Goal: Task Accomplishment & Management: Complete application form

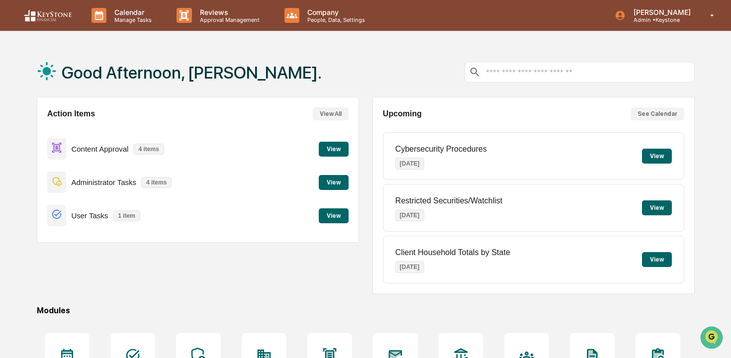
click at [333, 151] on button "View" at bounding box center [334, 149] width 30 height 15
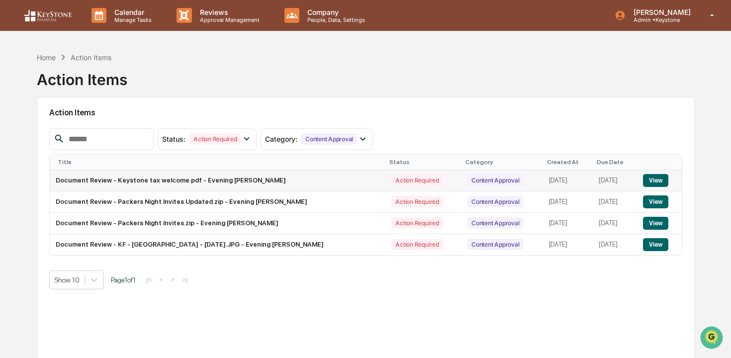
click at [651, 179] on button "View" at bounding box center [655, 180] width 25 height 13
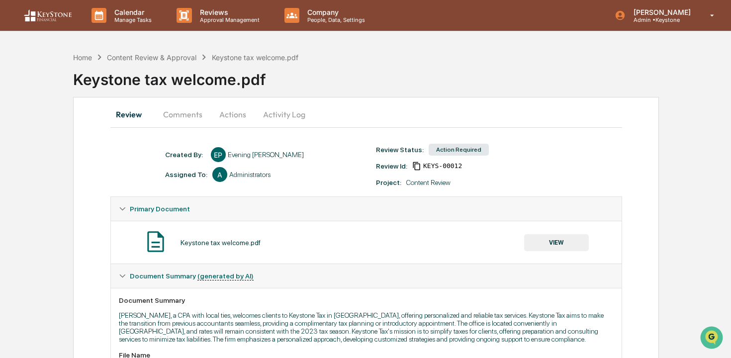
click at [547, 242] on button "VIEW" at bounding box center [556, 242] width 65 height 17
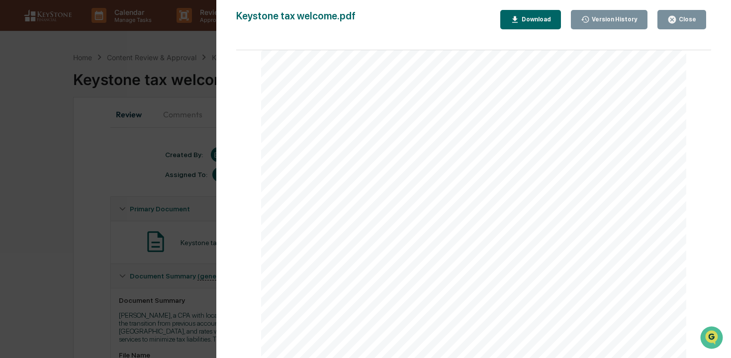
scroll to position [38, 0]
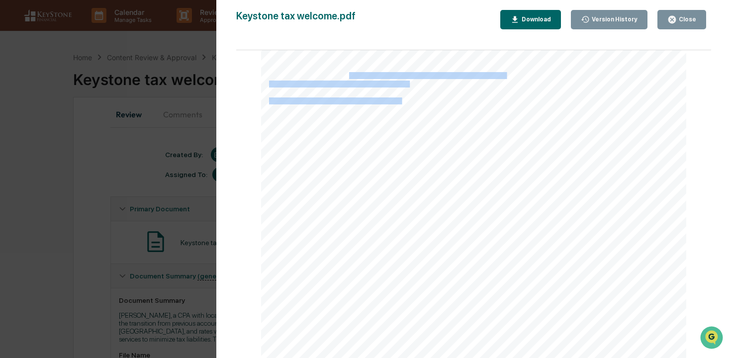
drag, startPoint x: 349, startPoint y: 73, endPoint x: 404, endPoint y: 100, distance: 61.2
click at [404, 100] on div "I h o p e t h i s l e t t e r f i n d s y o u w e l l ! M y n a m e i s J e s s…" at bounding box center [474, 199] width 426 height 329
click at [404, 100] on span "W e u n d e r s t a n d t h a t t r a n s i t i o n i n g f r o m y o u r f o r…" at bounding box center [401, 101] width 264 height 6
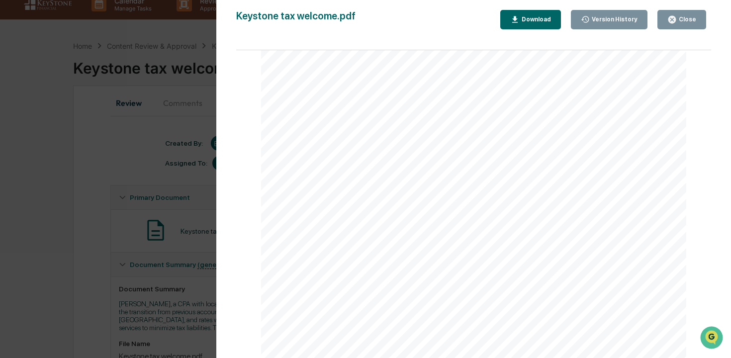
scroll to position [44, 0]
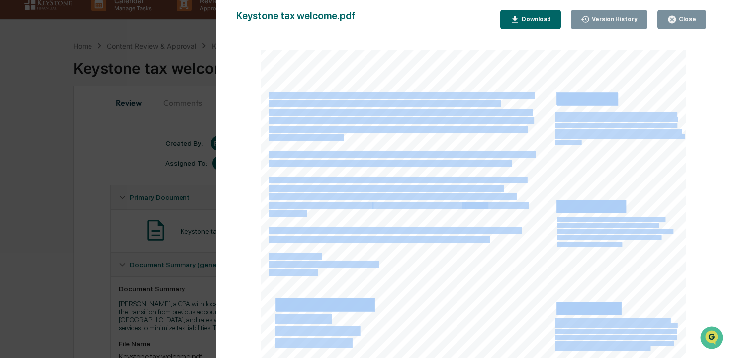
drag, startPoint x: 269, startPoint y: 97, endPoint x: 501, endPoint y: 99, distance: 232.3
click at [501, 99] on div "I h o p e t h i s l e t t e r f i n d s y o u w e l l ! M y n a m e i s J e s s…" at bounding box center [474, 193] width 426 height 329
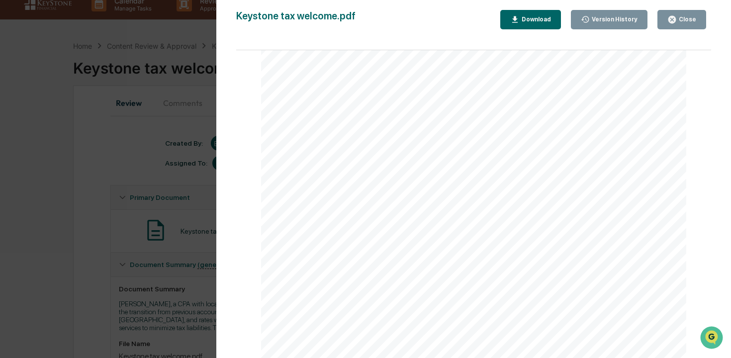
click at [507, 99] on div "I h o p e t h i s l e t t e r f i n d s y o u w e l l ! M y n a m e i s J e s s…" at bounding box center [474, 193] width 426 height 329
drag, startPoint x: 270, startPoint y: 179, endPoint x: 468, endPoint y: 181, distance: 198.4
click at [468, 181] on span "W e a r e a l s o h a p p y t o s h a r e t h a t w e w i l l b e k e e p i n g…" at bounding box center [397, 180] width 257 height 6
click at [318, 189] on span "w i t h t h e 2 0 2 3 t a x s e a s o n , e n s u r i n g n o s u r p r i s e s…" at bounding box center [385, 188] width 233 height 6
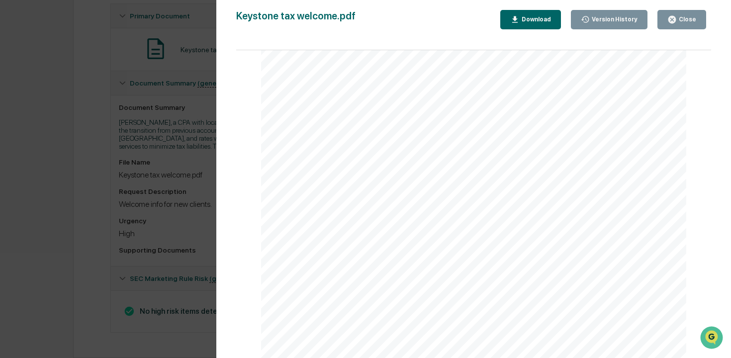
scroll to position [203, 0]
click at [679, 22] on div "Close" at bounding box center [686, 19] width 19 height 7
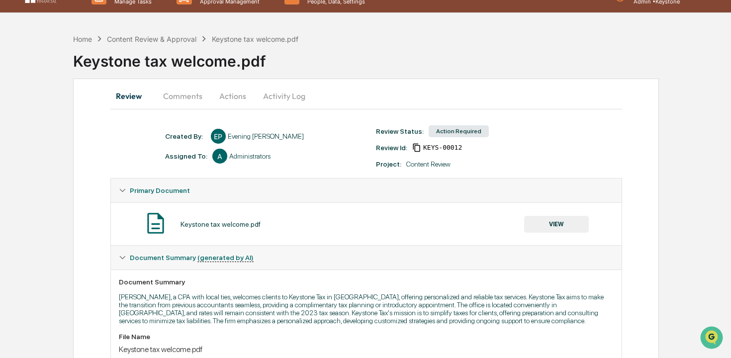
scroll to position [18, 0]
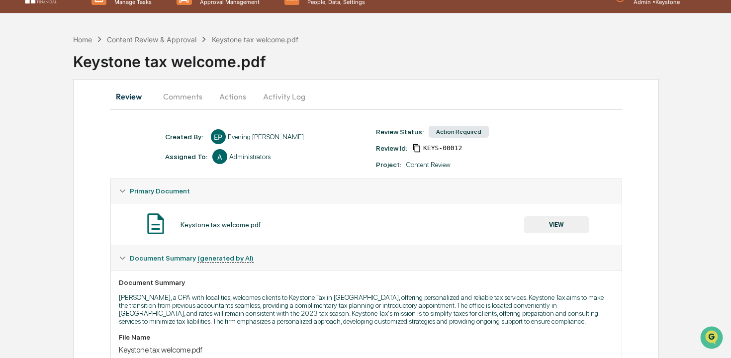
click at [236, 96] on button "Actions" at bounding box center [232, 97] width 45 height 24
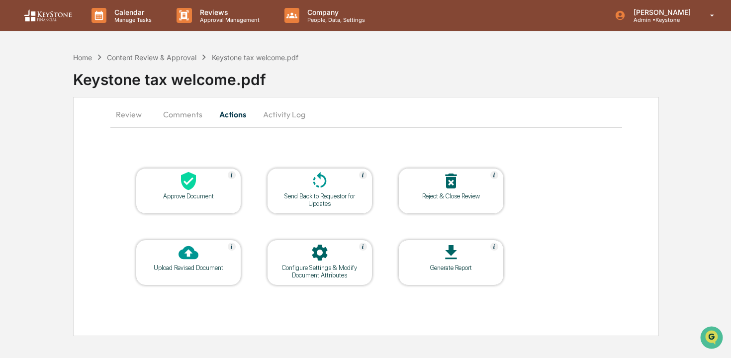
click at [452, 187] on icon at bounding box center [450, 181] width 11 height 15
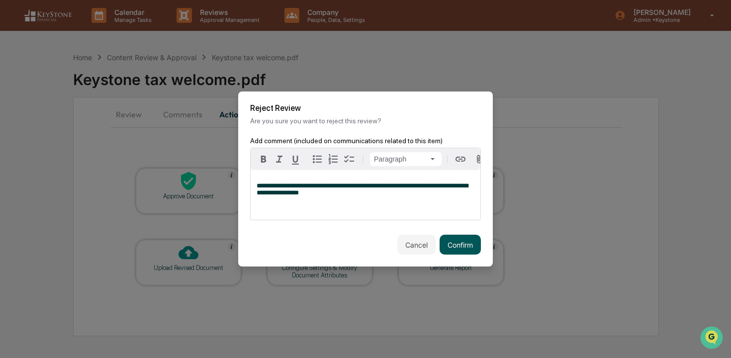
click at [478, 247] on button "Confirm" at bounding box center [460, 245] width 41 height 20
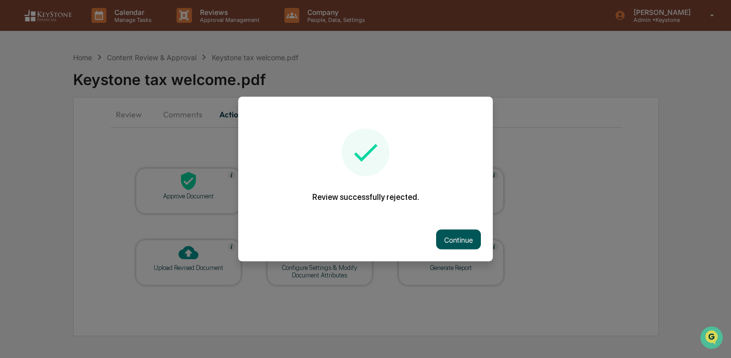
click at [475, 240] on button "Continue" at bounding box center [458, 240] width 45 height 20
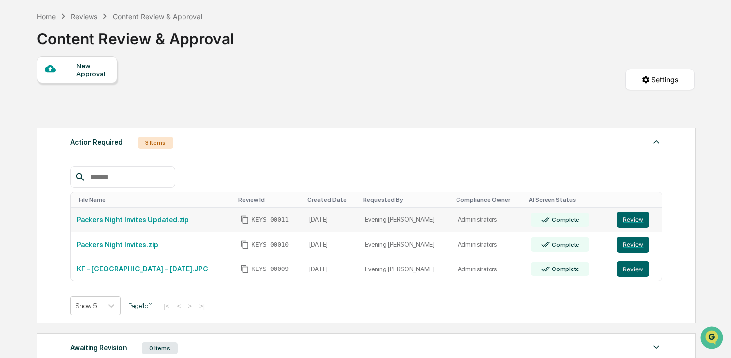
scroll to position [62, 0]
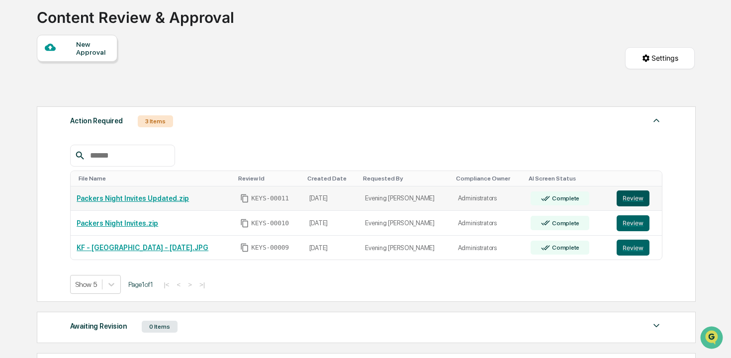
click at [636, 197] on button "Review" at bounding box center [633, 198] width 33 height 16
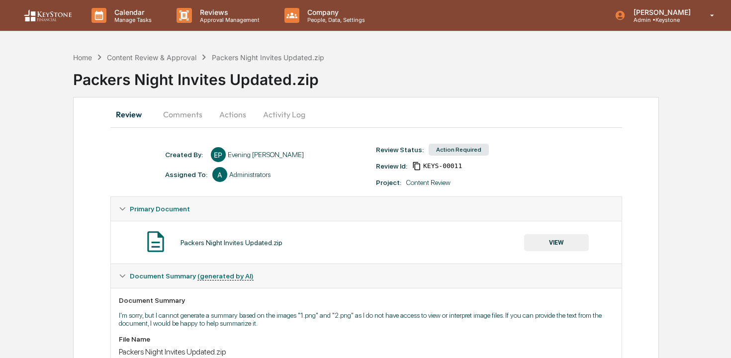
click at [222, 111] on button "Actions" at bounding box center [232, 114] width 45 height 24
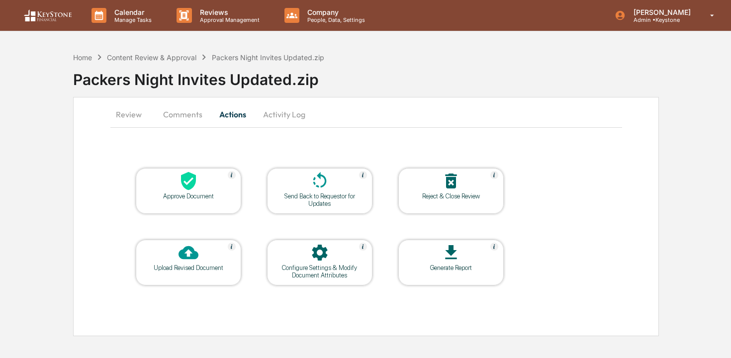
click at [206, 194] on div "Approve Document" at bounding box center [189, 195] width 90 height 7
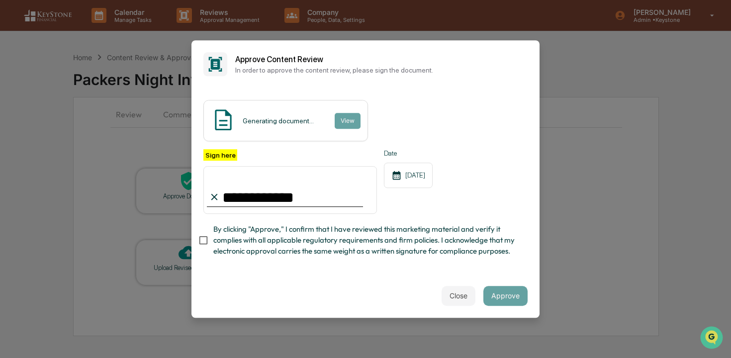
type input "**********"
click at [356, 259] on div "**********" at bounding box center [365, 205] width 324 height 113
click at [300, 239] on span "By clicking "Approve," I confirm that I have reviewed this marketing material a…" at bounding box center [366, 240] width 306 height 33
click at [518, 293] on button "Approve" at bounding box center [505, 296] width 44 height 20
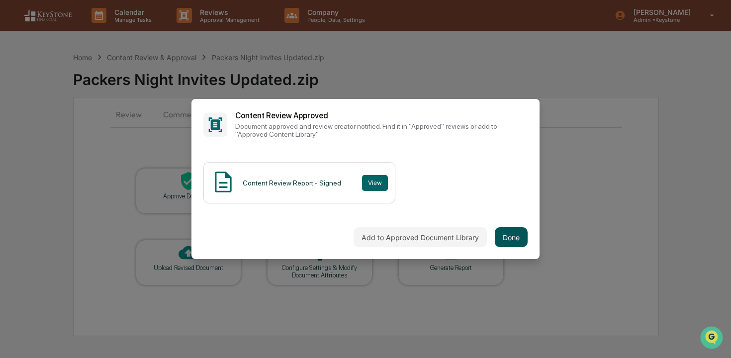
click at [516, 243] on button "Done" at bounding box center [511, 237] width 33 height 20
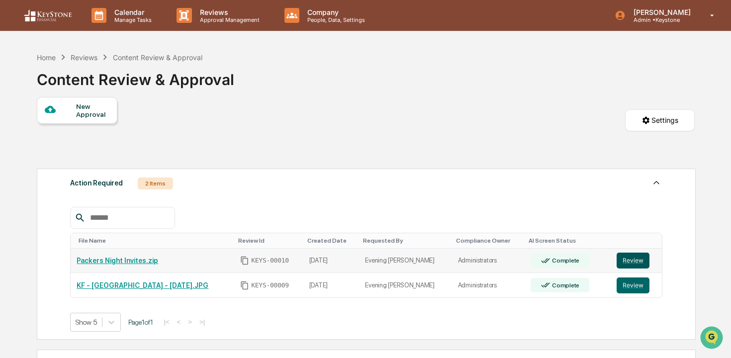
click at [633, 259] on button "Review" at bounding box center [633, 261] width 33 height 16
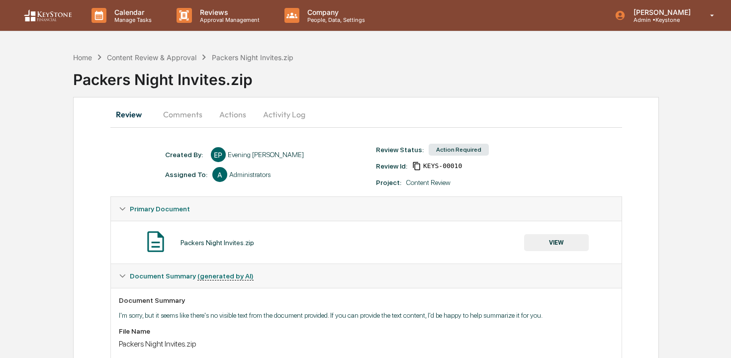
click at [245, 115] on button "Actions" at bounding box center [232, 114] width 45 height 24
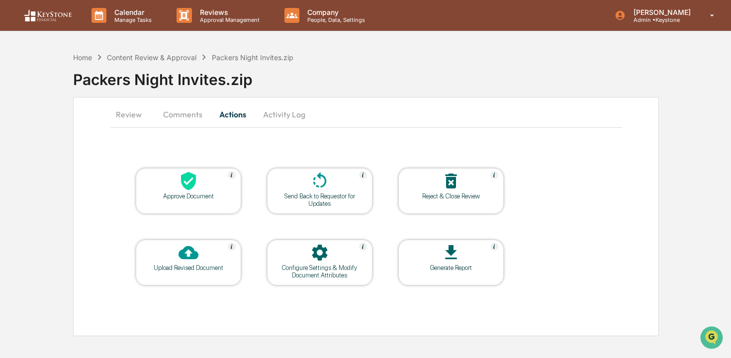
click at [188, 204] on div "Approve Document" at bounding box center [188, 191] width 105 height 46
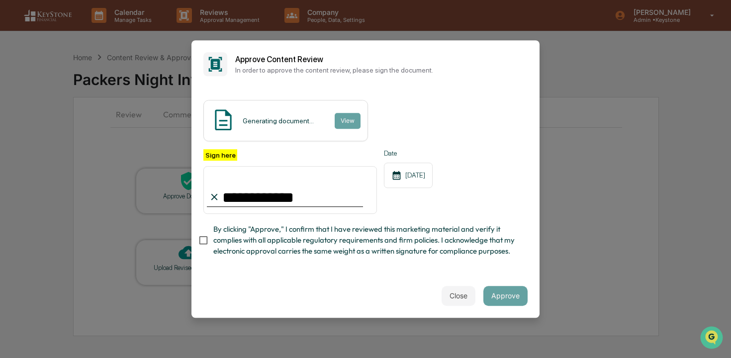
type input "**********"
click at [254, 257] on div "**********" at bounding box center [365, 205] width 324 height 113
click at [330, 238] on span "By clicking "Approve," I confirm that I have reviewed this marketing material a…" at bounding box center [366, 240] width 306 height 33
click at [503, 292] on button "Approve" at bounding box center [505, 296] width 44 height 20
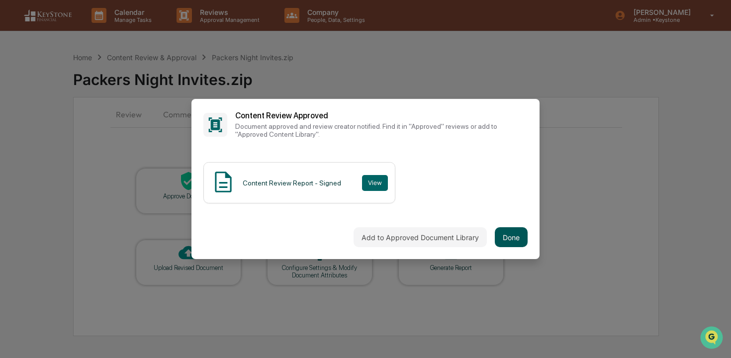
click at [509, 234] on button "Done" at bounding box center [511, 237] width 33 height 20
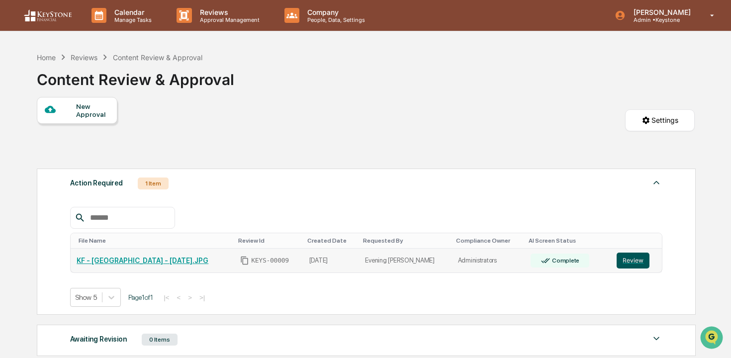
click at [626, 261] on button "Review" at bounding box center [633, 261] width 33 height 16
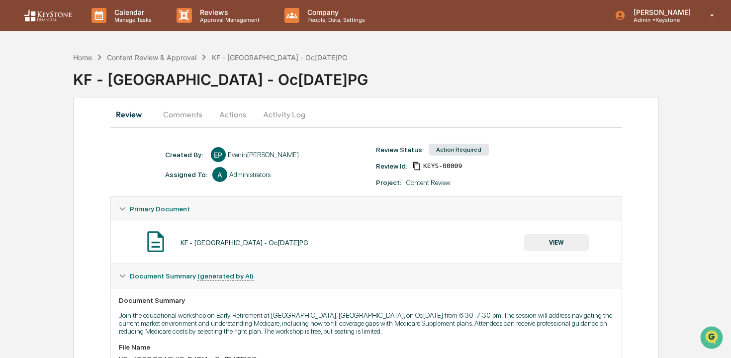
click at [230, 111] on button "Actions" at bounding box center [232, 114] width 45 height 24
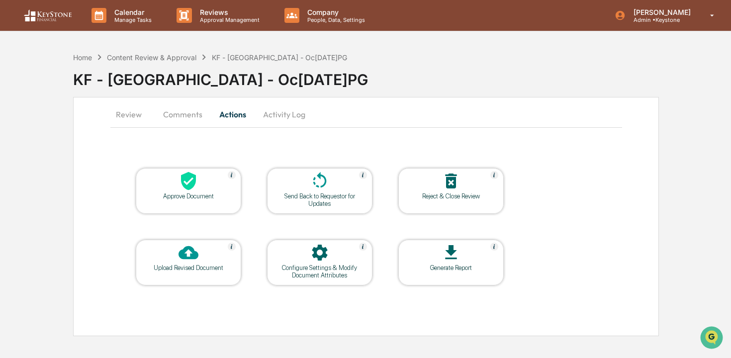
click at [205, 192] on div "Approve Document" at bounding box center [189, 195] width 90 height 7
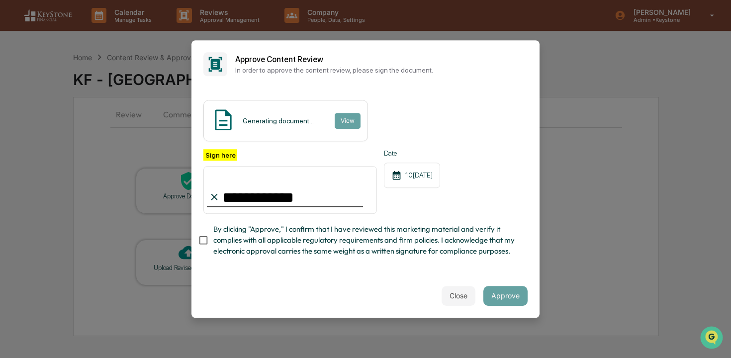
type input "**********"
click at [232, 216] on div "**********" at bounding box center [365, 205] width 324 height 113
click at [249, 243] on span "By clicking "Approve," I confirm that I have reviewed this marketing material a…" at bounding box center [366, 240] width 306 height 33
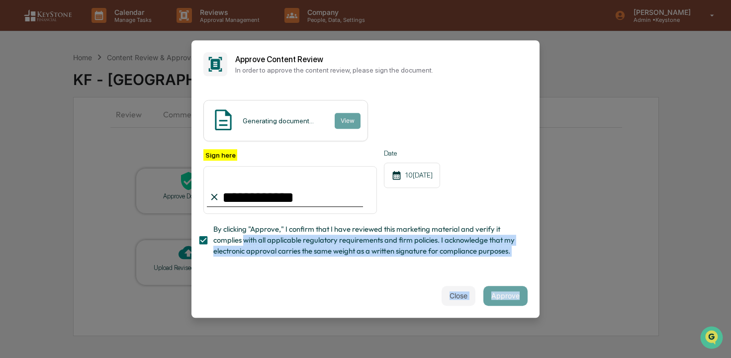
click at [501, 298] on div "**********" at bounding box center [365, 178] width 348 height 277
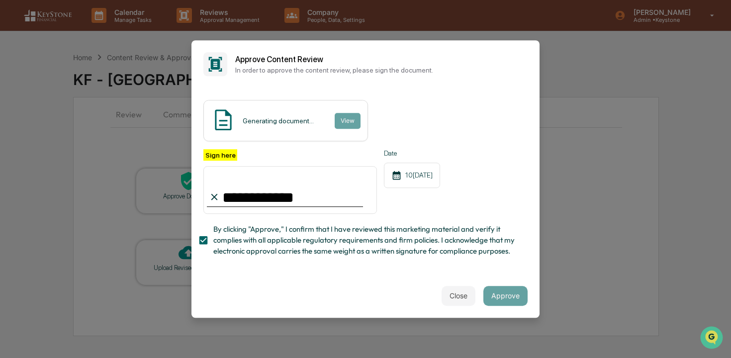
click at [504, 165] on div "**********" at bounding box center [365, 181] width 324 height 65
click at [534, 296] on div "Close Approve" at bounding box center [365, 296] width 348 height 44
click at [506, 294] on button "Approve" at bounding box center [505, 296] width 44 height 20
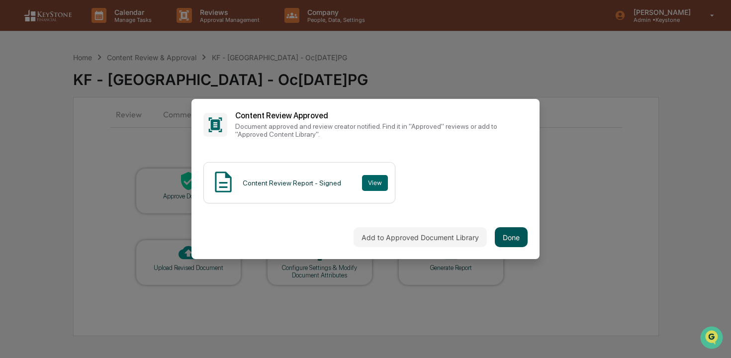
click at [519, 241] on button "Done" at bounding box center [511, 237] width 33 height 20
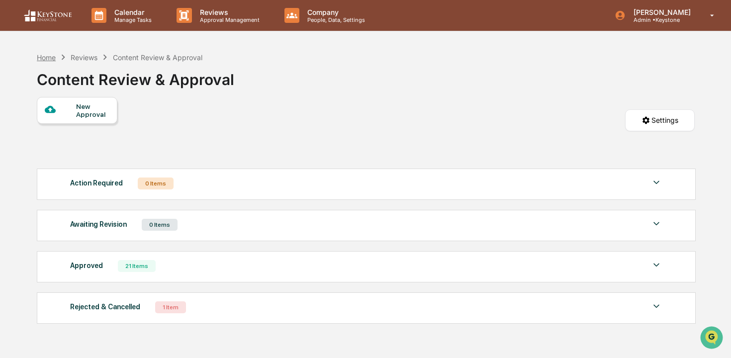
click at [48, 58] on div "Home" at bounding box center [46, 57] width 19 height 8
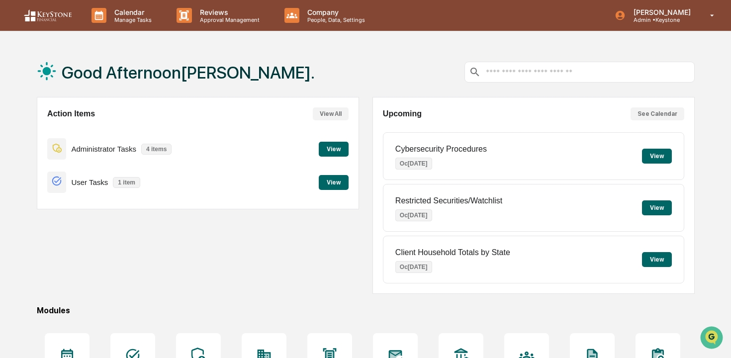
click at [337, 180] on button "View" at bounding box center [334, 182] width 30 height 15
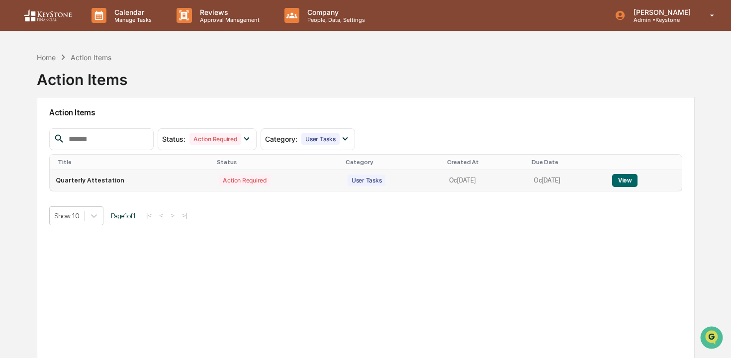
click at [628, 183] on button "View" at bounding box center [624, 180] width 25 height 13
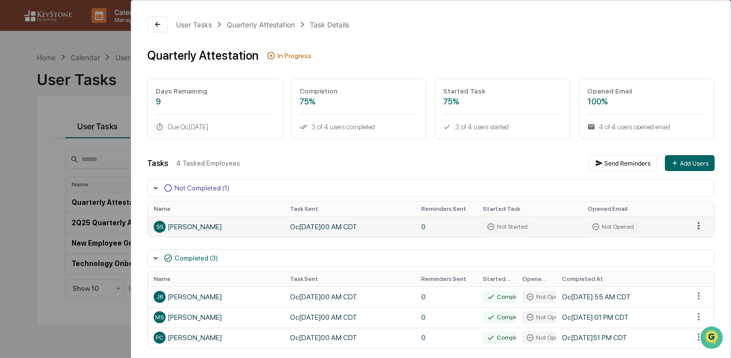
click at [697, 225] on html "Calendar Manage Tasks Reviews Approval Management Company People, Data, Setting…" at bounding box center [365, 179] width 731 height 358
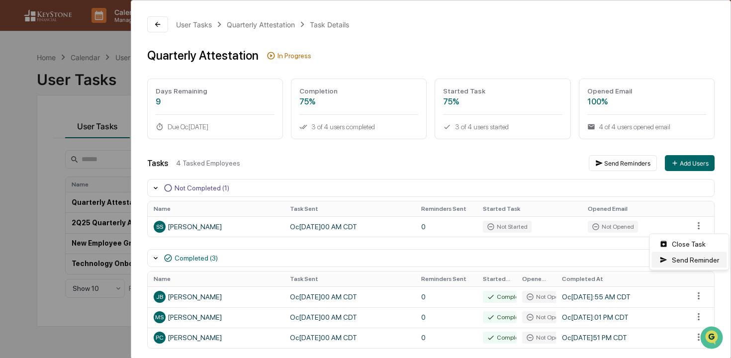
click at [699, 261] on div "Send Reminder" at bounding box center [689, 260] width 75 height 16
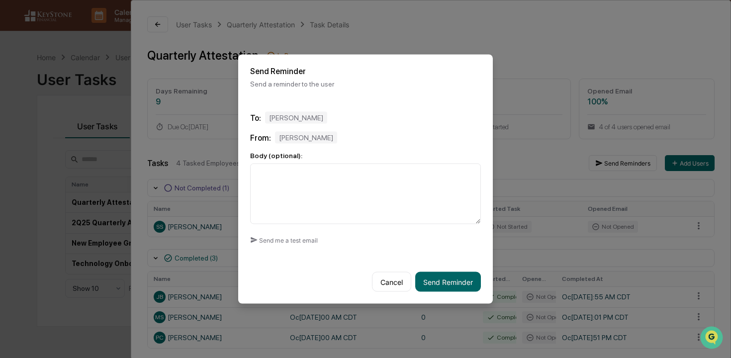
click at [310, 120] on div "Saretta Schrock" at bounding box center [296, 118] width 62 height 12
click at [445, 281] on button "Send Reminder" at bounding box center [448, 282] width 66 height 20
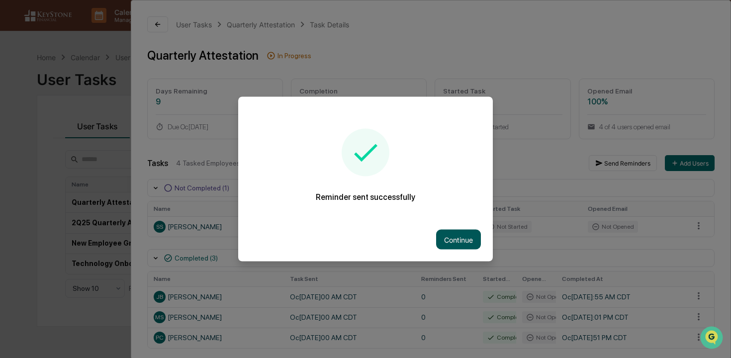
click at [458, 234] on button "Continue" at bounding box center [458, 240] width 45 height 20
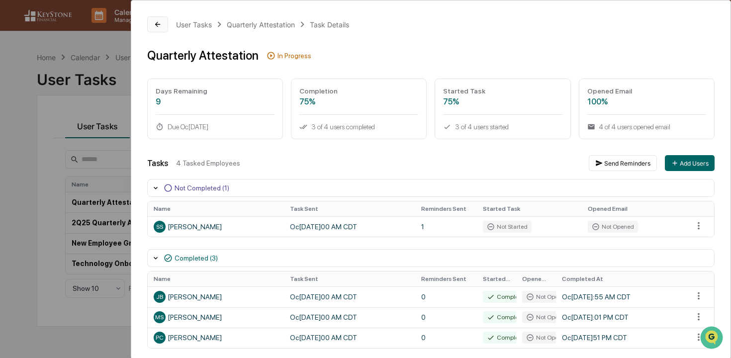
click at [159, 23] on icon at bounding box center [158, 24] width 8 height 8
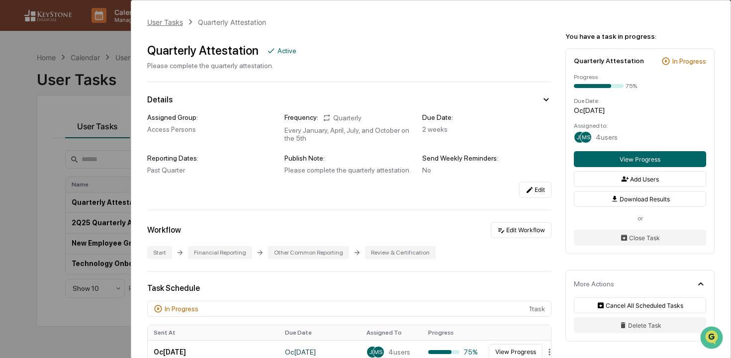
click at [159, 19] on div "User Tasks" at bounding box center [165, 22] width 36 height 8
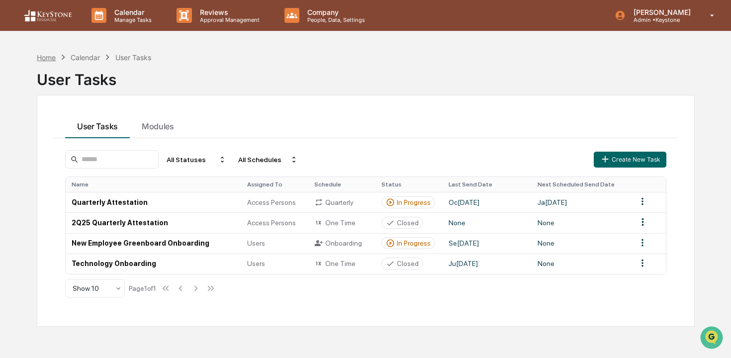
click at [51, 59] on div "Home" at bounding box center [46, 57] width 19 height 8
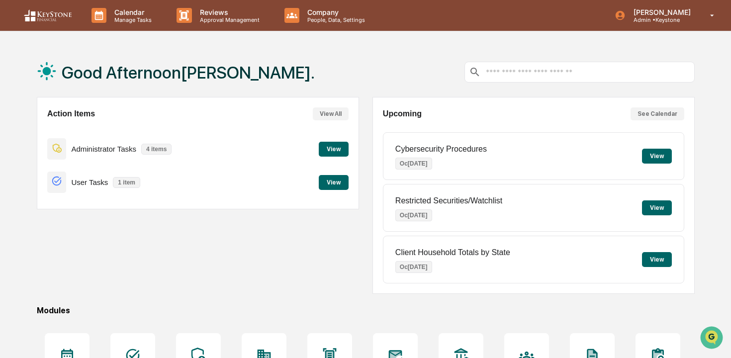
click at [331, 155] on button "View" at bounding box center [334, 149] width 30 height 15
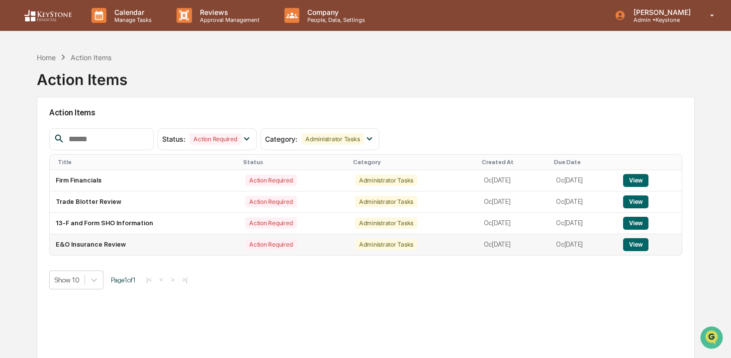
click at [637, 243] on button "View" at bounding box center [635, 244] width 25 height 13
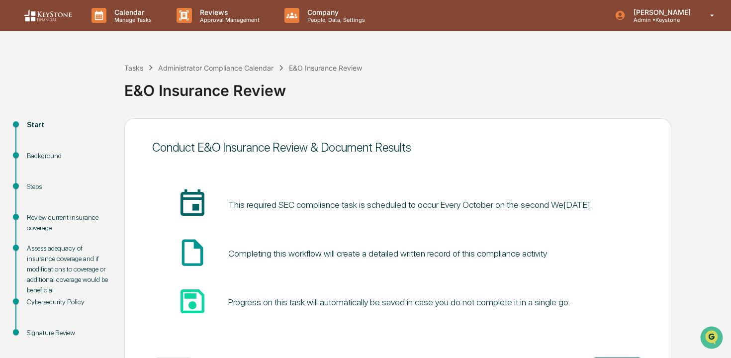
scroll to position [43, 0]
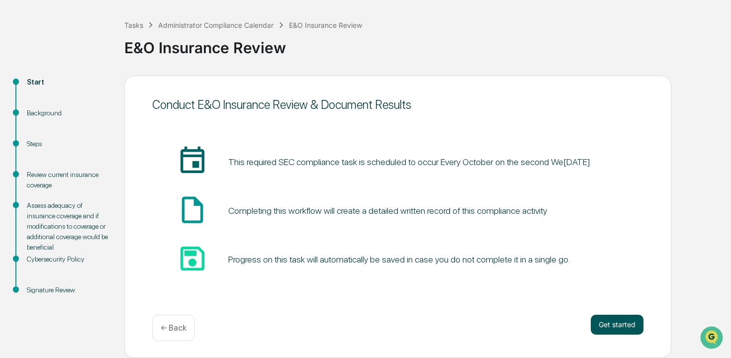
click at [606, 323] on button "Get started" at bounding box center [617, 325] width 53 height 20
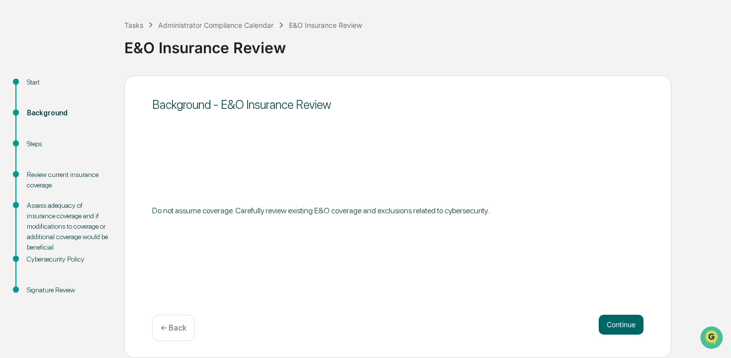
click at [606, 323] on button "Continue" at bounding box center [621, 325] width 45 height 20
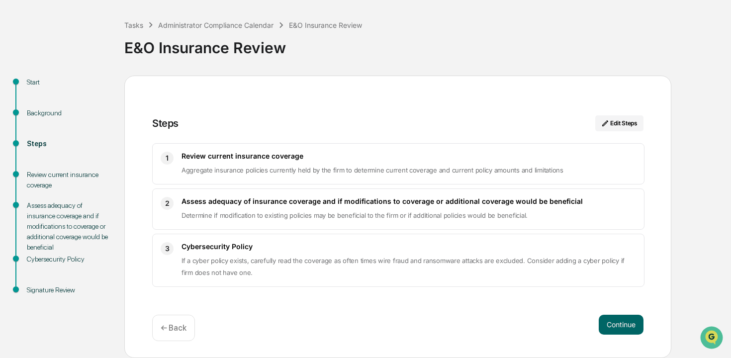
click at [606, 323] on button "Continue" at bounding box center [621, 325] width 45 height 20
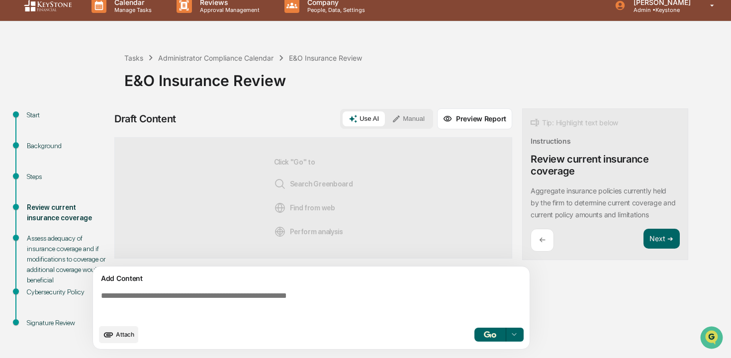
scroll to position [20, 0]
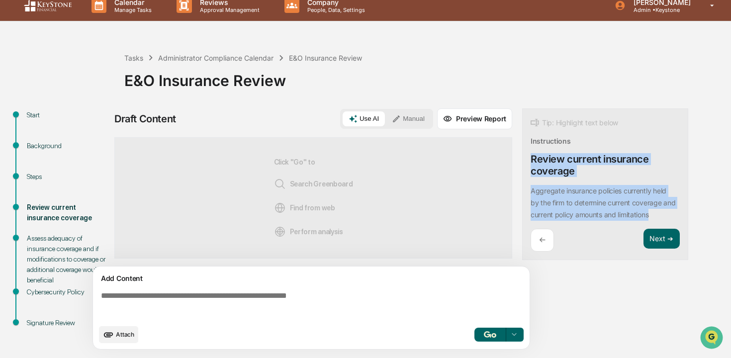
drag, startPoint x: 536, startPoint y: 142, endPoint x: 692, endPoint y: 204, distance: 167.6
click at [692, 204] on div "Start Background Steps Review current insurance coverage Assess adequacy of ins…" at bounding box center [365, 233] width 721 height 250
click at [119, 329] on button "Attach" at bounding box center [118, 334] width 39 height 17
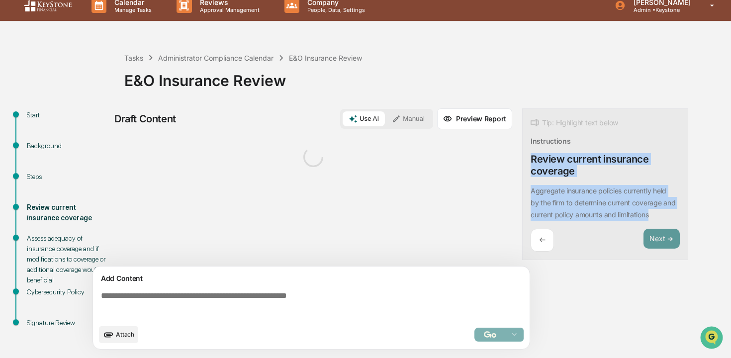
click at [631, 153] on div "Review current insurance coverage" at bounding box center [605, 165] width 149 height 24
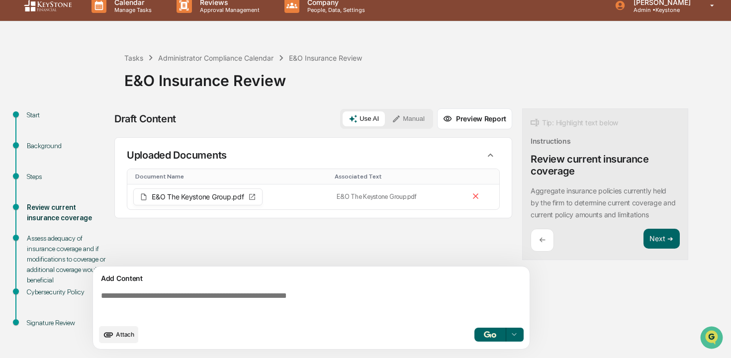
click at [481, 328] on button "button" at bounding box center [490, 335] width 32 height 14
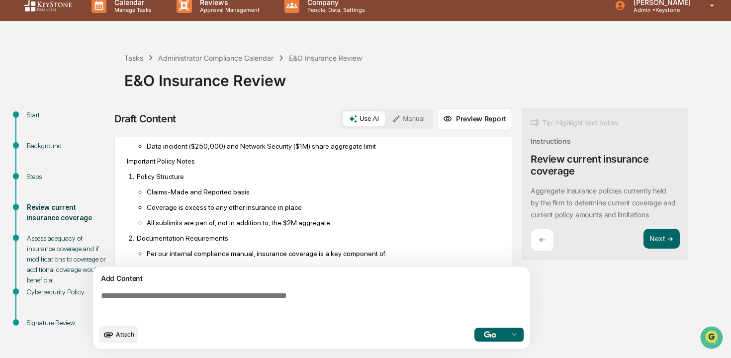
scroll to position [555, 0]
click at [677, 230] on button "Next ➔" at bounding box center [662, 239] width 36 height 20
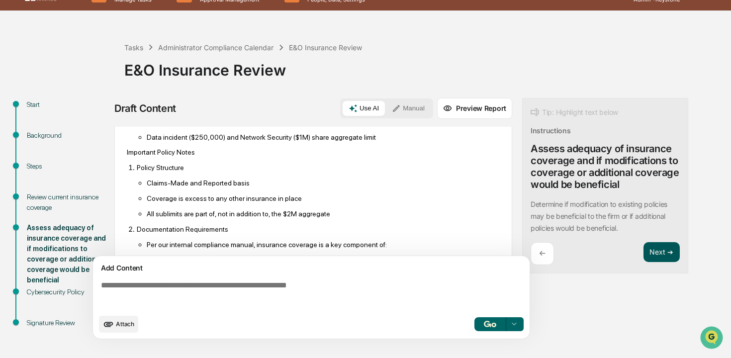
scroll to position [0, 0]
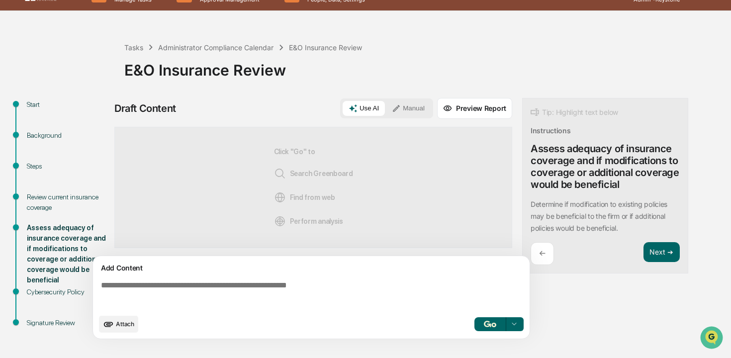
click at [491, 317] on button "button" at bounding box center [490, 324] width 32 height 14
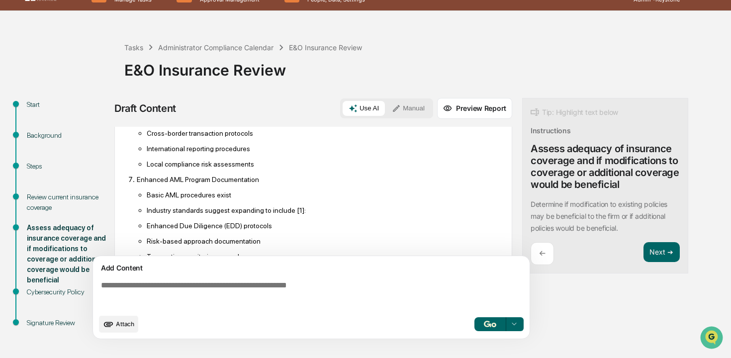
scroll to position [897, 0]
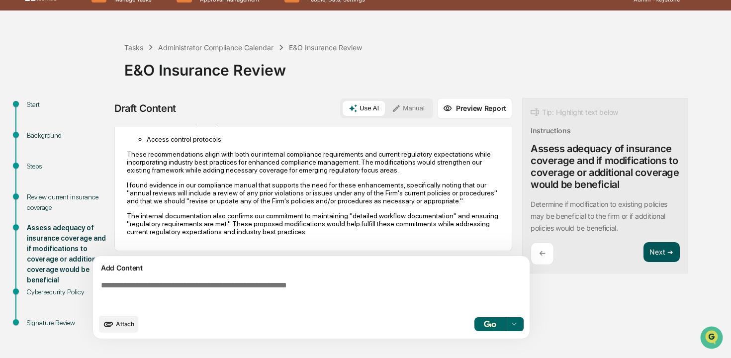
click at [669, 253] on button "Next ➔" at bounding box center [662, 252] width 36 height 20
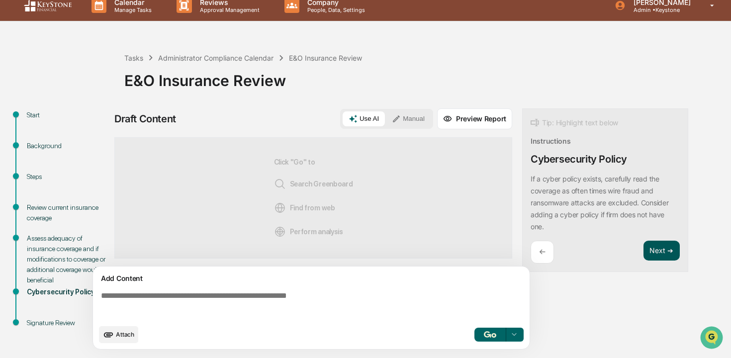
scroll to position [0, 0]
click at [484, 331] on img "button" at bounding box center [490, 334] width 12 height 6
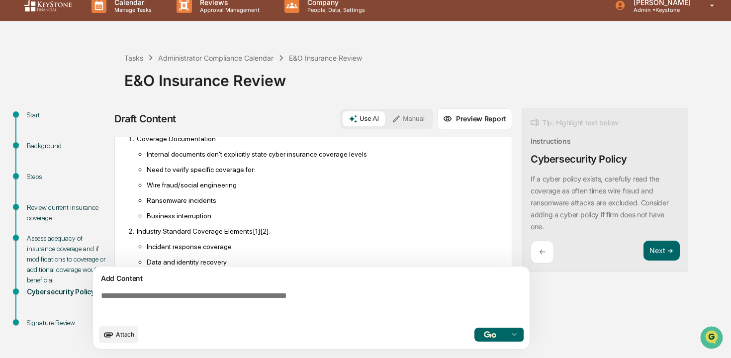
scroll to position [701, 0]
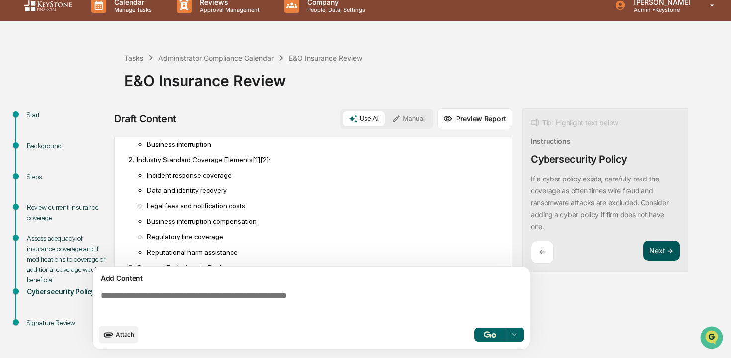
click at [657, 241] on button "Next ➔" at bounding box center [662, 251] width 36 height 20
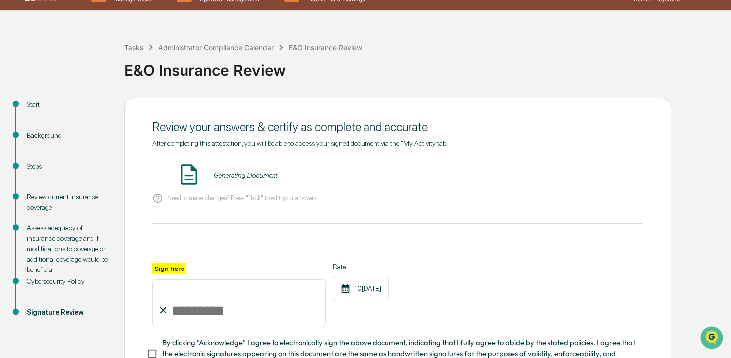
click at [204, 310] on input "Sign here" at bounding box center [239, 303] width 174 height 48
type input "**********"
click at [210, 340] on span "By clicking "Acknowledge" I agree to electronically sign the above document, in…" at bounding box center [398, 353] width 473 height 33
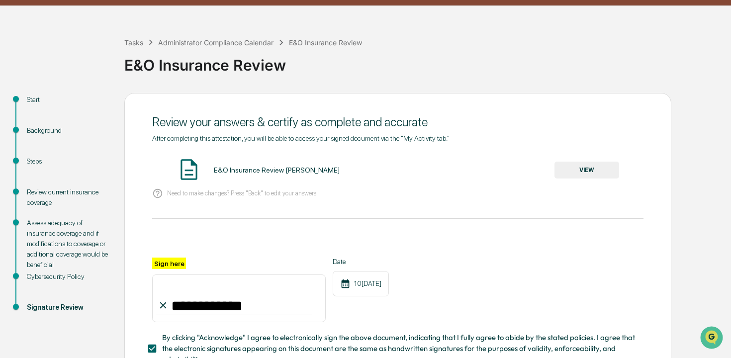
scroll to position [100, 0]
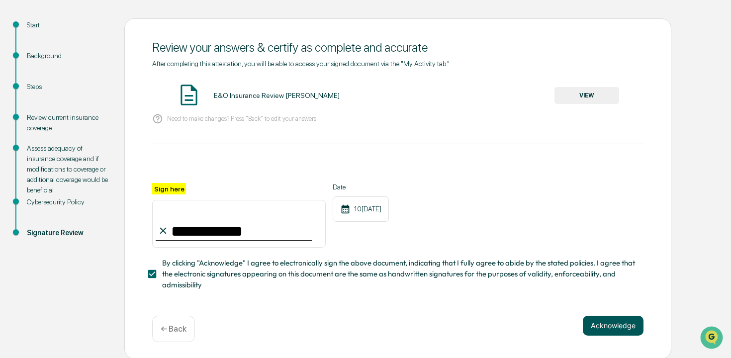
click at [601, 331] on button "Acknowledge" at bounding box center [613, 326] width 61 height 20
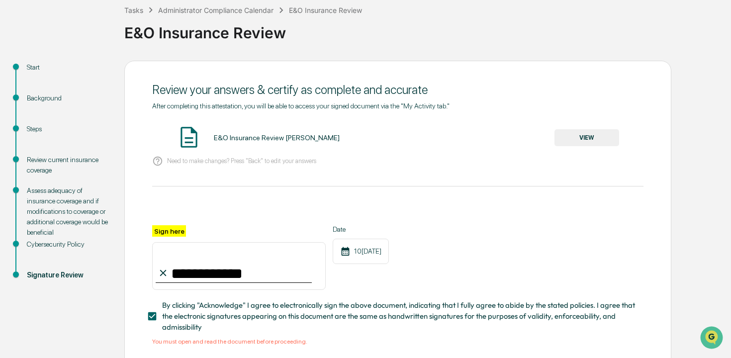
scroll to position [61, 0]
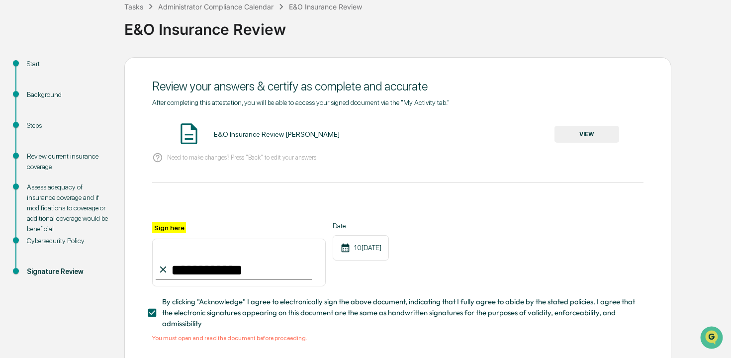
click at [595, 136] on button "VIEW" at bounding box center [586, 134] width 65 height 17
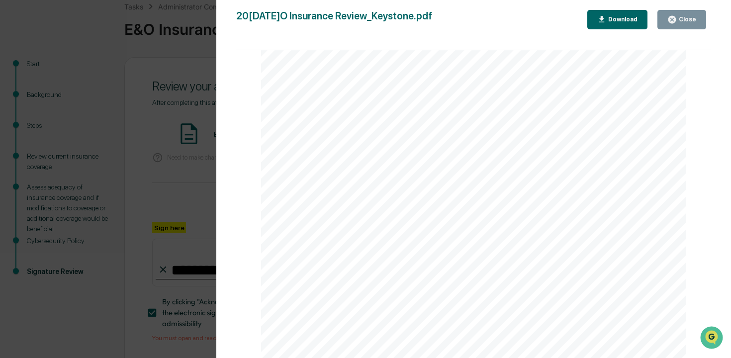
scroll to position [4579, 0]
click at [672, 13] on button "Close" at bounding box center [681, 19] width 49 height 19
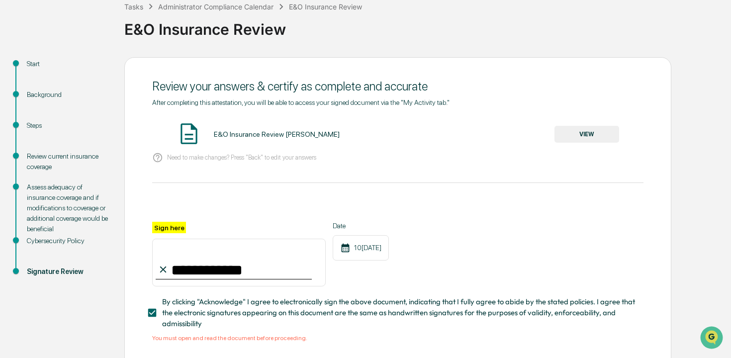
scroll to position [112, 0]
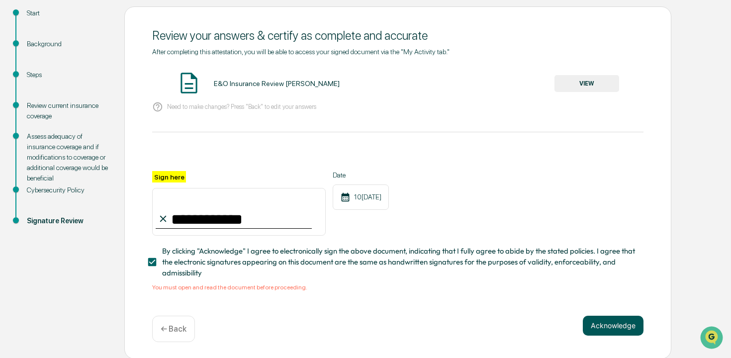
click at [599, 324] on button "Acknowledge" at bounding box center [613, 326] width 61 height 20
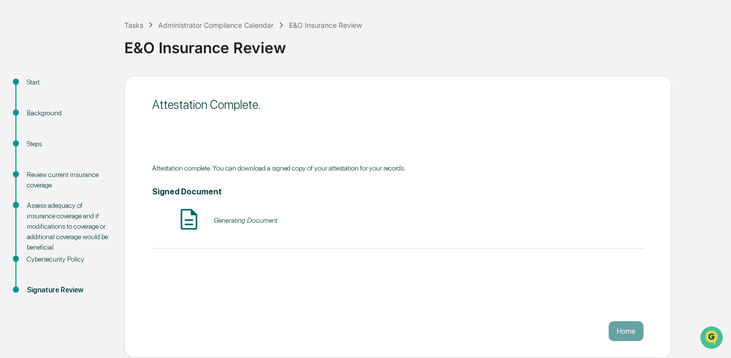
scroll to position [43, 0]
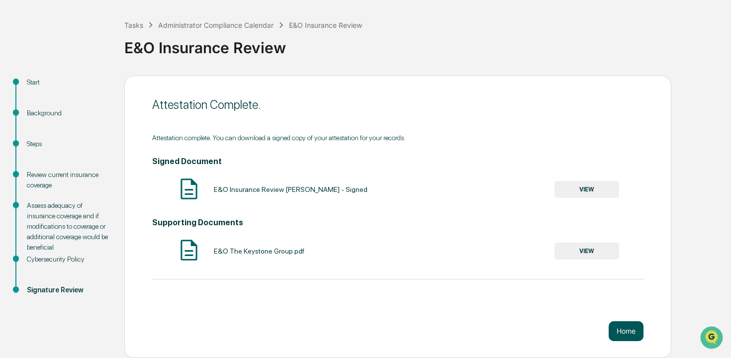
click at [628, 331] on button "Home" at bounding box center [626, 331] width 35 height 20
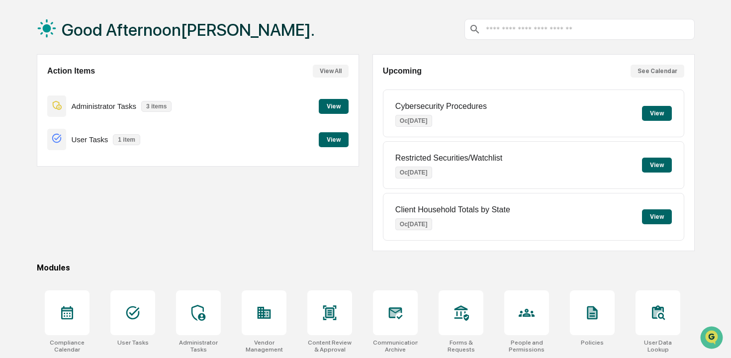
click at [337, 106] on button "View" at bounding box center [334, 106] width 30 height 15
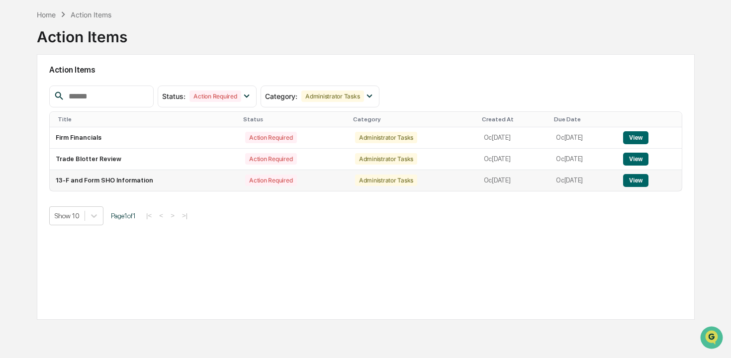
click at [637, 186] on button "View" at bounding box center [635, 180] width 25 height 13
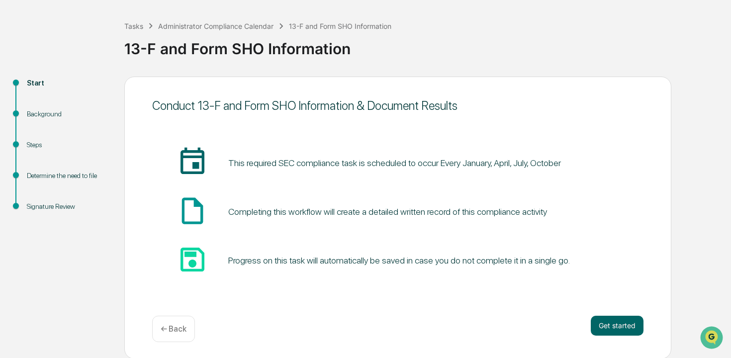
scroll to position [43, 0]
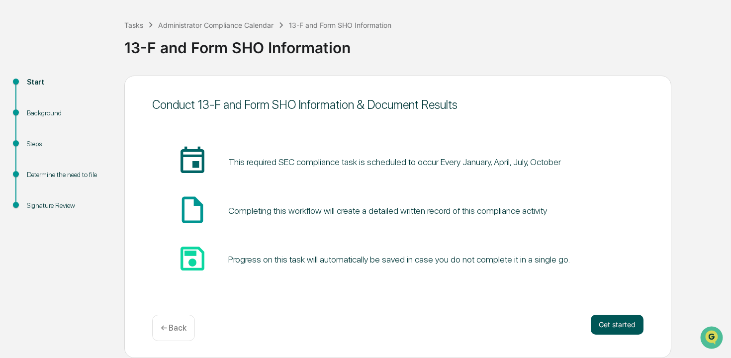
click at [628, 320] on button "Get started" at bounding box center [617, 325] width 53 height 20
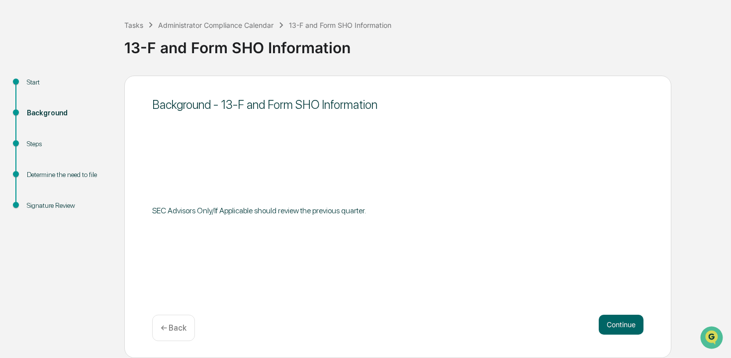
click at [628, 320] on button "Continue" at bounding box center [621, 325] width 45 height 20
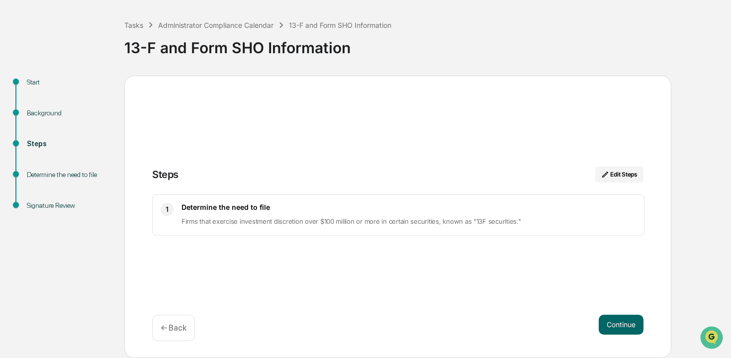
click at [628, 320] on button "Continue" at bounding box center [621, 325] width 45 height 20
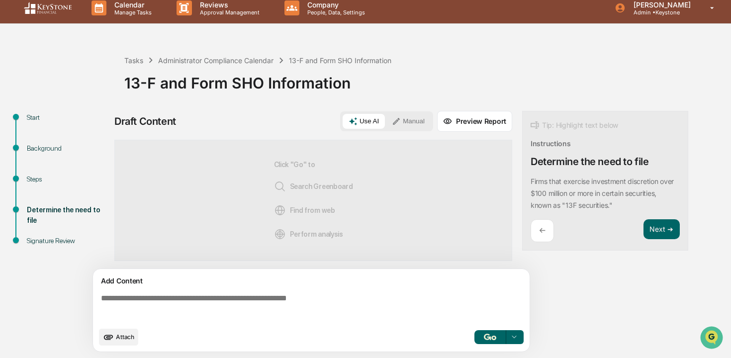
scroll to position [8, 0]
click at [356, 292] on textarea at bounding box center [313, 308] width 433 height 36
click at [415, 114] on button "Manual" at bounding box center [408, 121] width 45 height 15
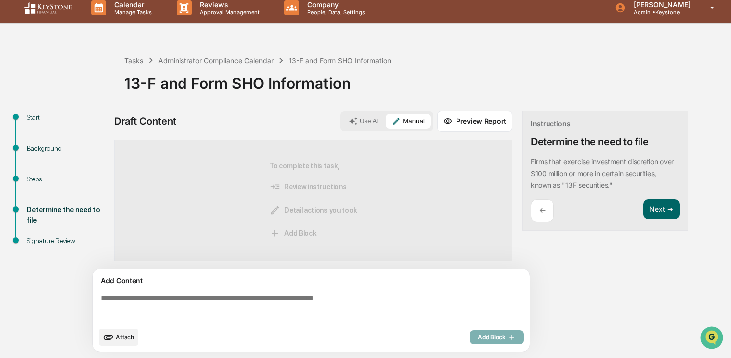
click at [381, 299] on textarea at bounding box center [313, 308] width 433 height 36
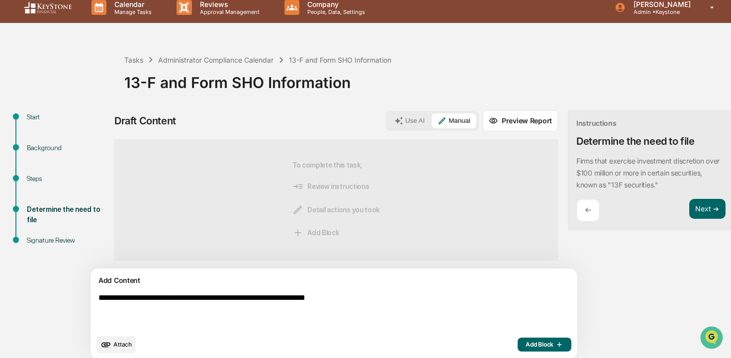
type textarea "**********"
click at [526, 346] on span "Add Block" at bounding box center [545, 345] width 38 height 8
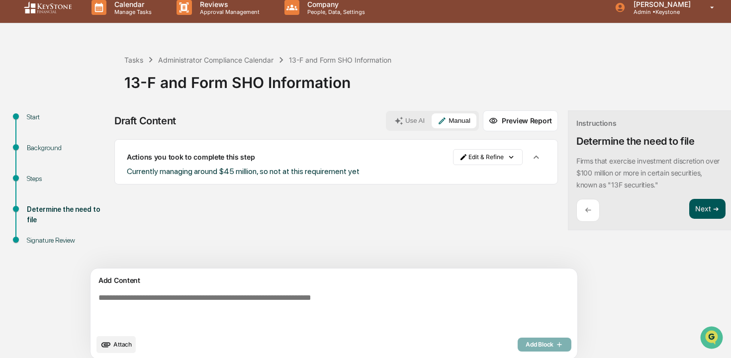
click at [689, 209] on button "Next ➔" at bounding box center [707, 209] width 36 height 20
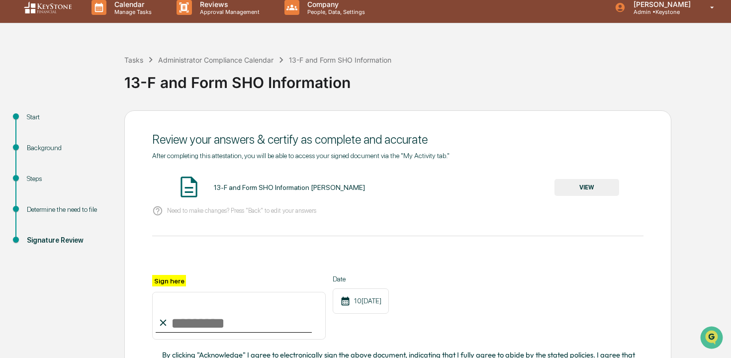
click at [265, 311] on input "Sign here" at bounding box center [239, 316] width 174 height 48
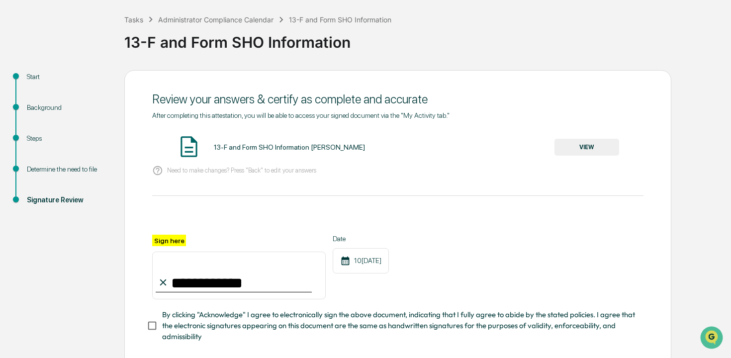
scroll to position [100, 0]
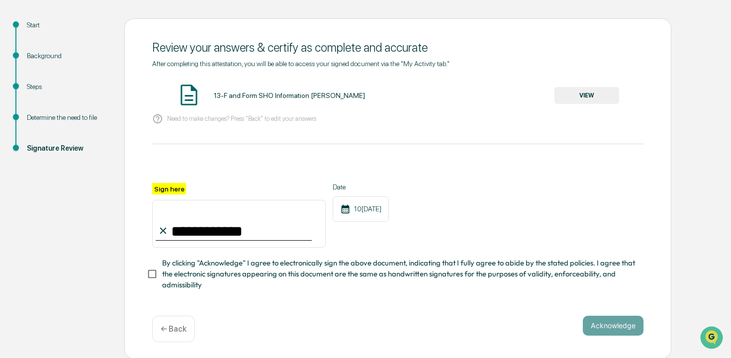
type input "**********"
click at [583, 97] on button "VIEW" at bounding box center [586, 95] width 65 height 17
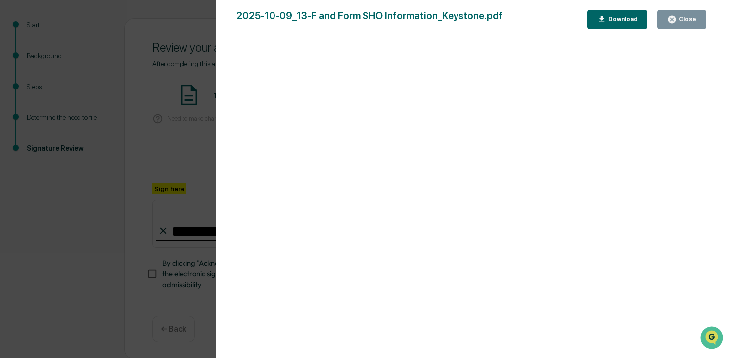
drag, startPoint x: 635, startPoint y: 67, endPoint x: 654, endPoint y: 26, distance: 44.7
click at [635, 67] on div at bounding box center [473, 209] width 475 height 318
click at [676, 20] on icon "button" at bounding box center [671, 19] width 7 height 7
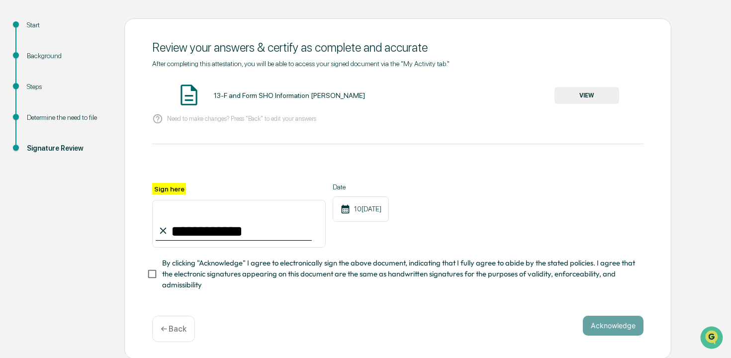
click at [341, 266] on span "By clicking "Acknowledge" I agree to electronically sign the above document, in…" at bounding box center [398, 274] width 473 height 33
click at [619, 320] on button "Acknowledge" at bounding box center [613, 326] width 61 height 20
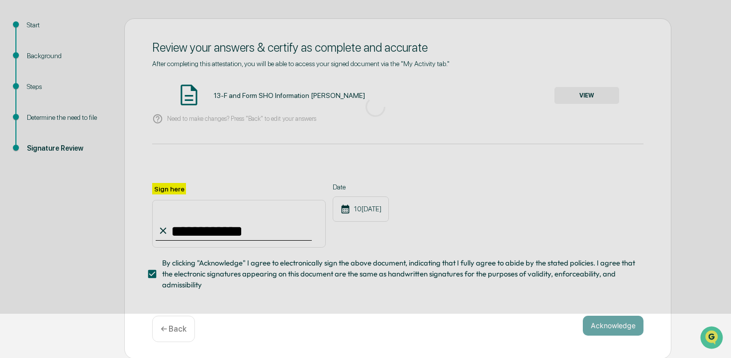
scroll to position [43, 0]
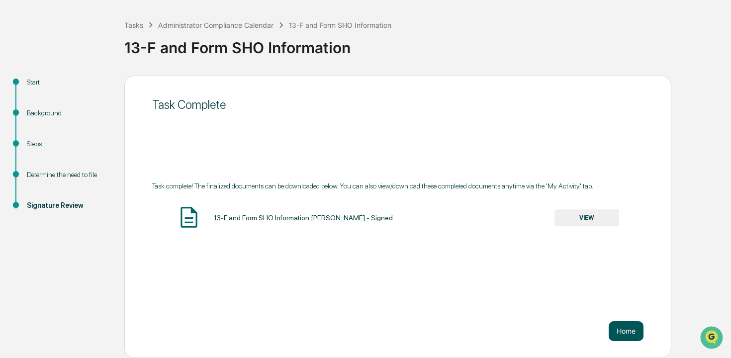
click at [619, 328] on button "Home" at bounding box center [626, 331] width 35 height 20
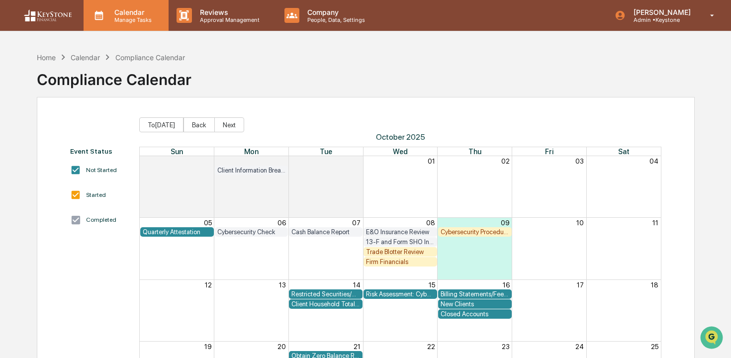
click at [131, 21] on p "Manage Tasks" at bounding box center [131, 19] width 50 height 7
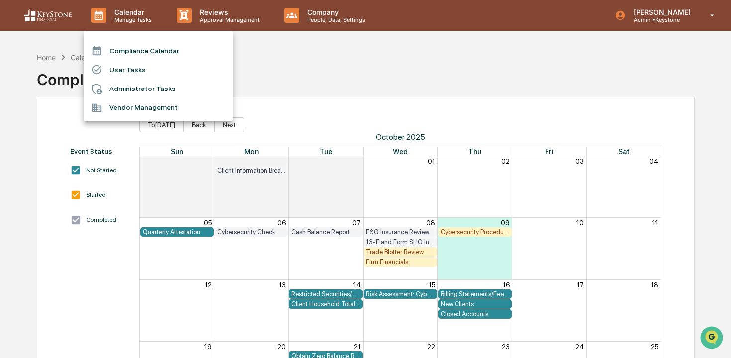
click at [48, 58] on div at bounding box center [365, 179] width 731 height 358
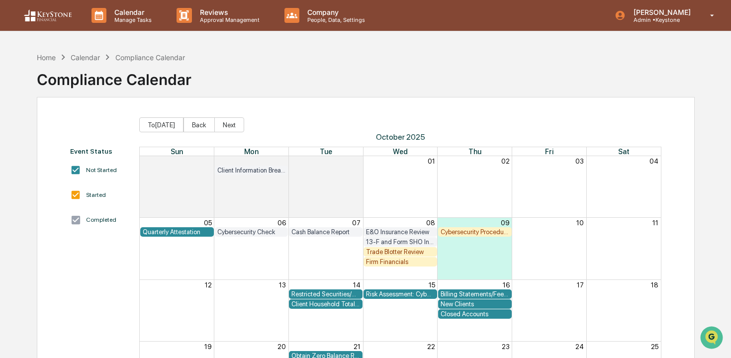
click at [48, 58] on div "Home" at bounding box center [46, 57] width 19 height 8
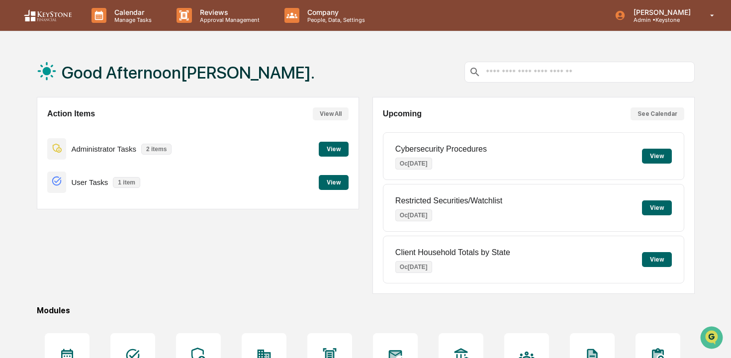
click at [331, 148] on button "View" at bounding box center [334, 149] width 30 height 15
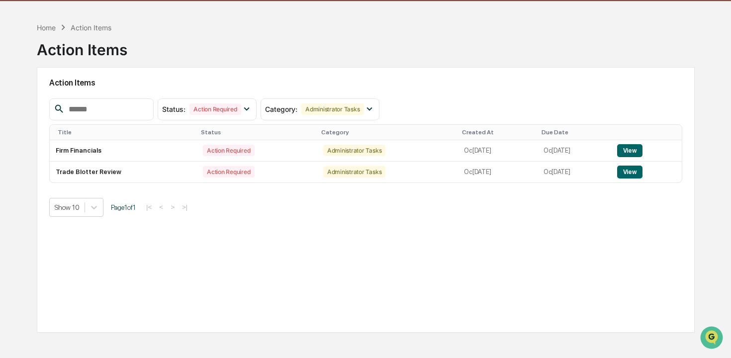
scroll to position [32, 0]
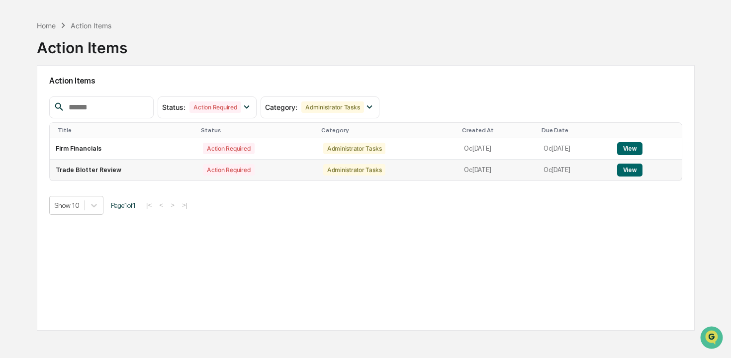
click at [643, 175] on button "View" at bounding box center [629, 170] width 25 height 13
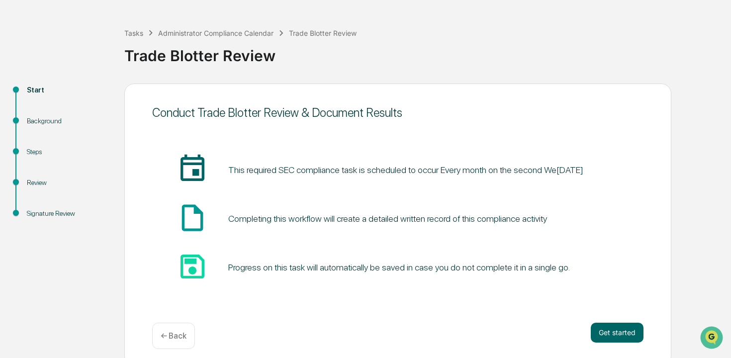
scroll to position [43, 0]
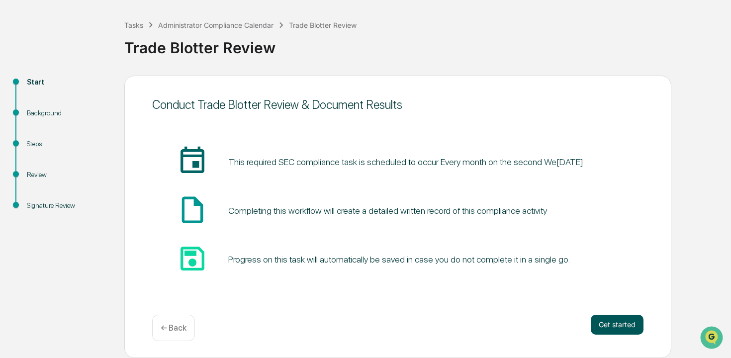
click at [618, 323] on button "Get started" at bounding box center [617, 325] width 53 height 20
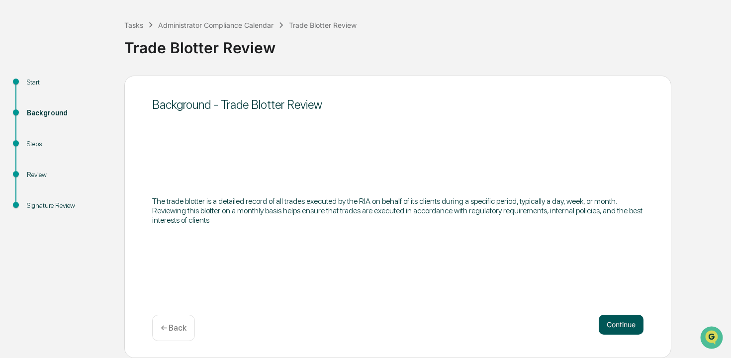
click at [621, 332] on button "Continue" at bounding box center [621, 325] width 45 height 20
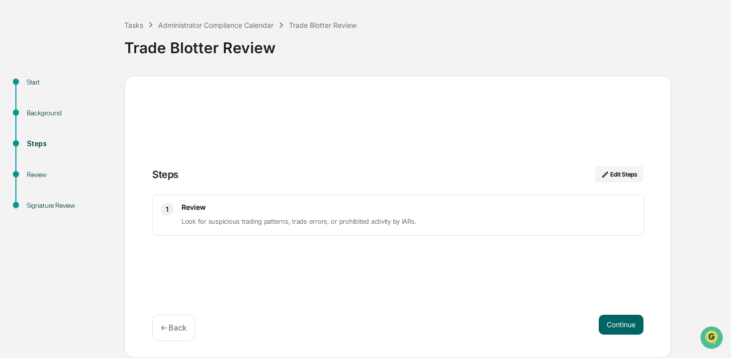
click at [621, 332] on button "Continue" at bounding box center [621, 325] width 45 height 20
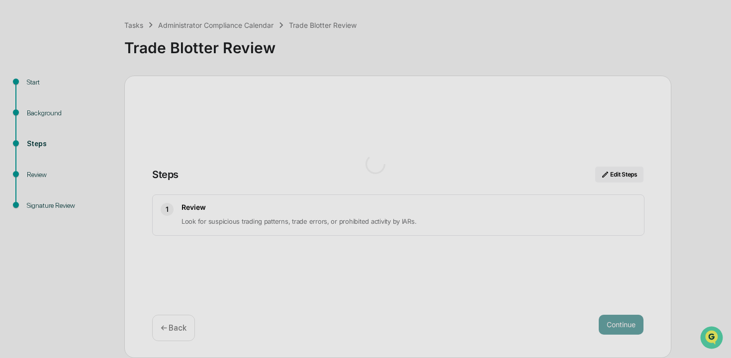
scroll to position [8, 0]
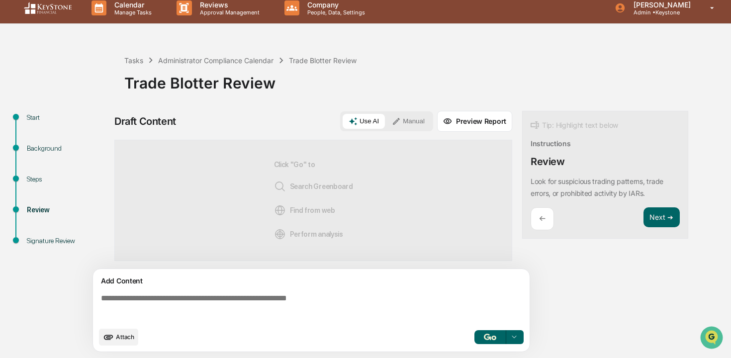
click at [133, 335] on span "Attach" at bounding box center [125, 336] width 18 height 7
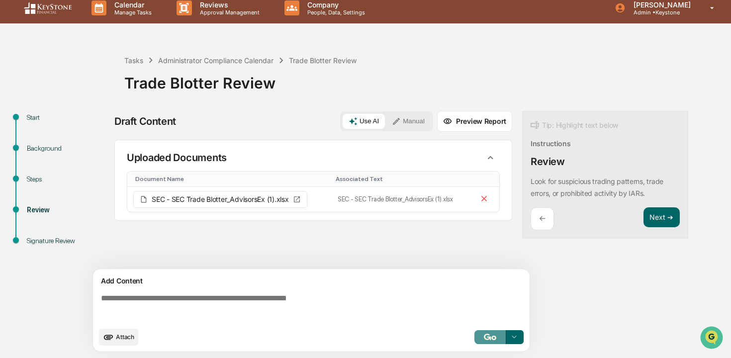
click at [493, 342] on button "button" at bounding box center [490, 337] width 32 height 14
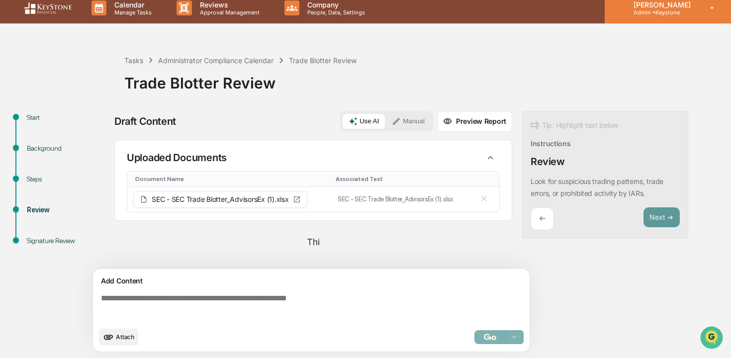
scroll to position [0, 0]
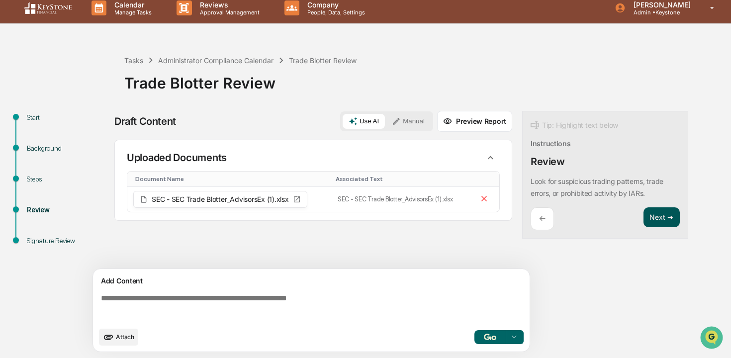
click at [662, 218] on button "Next ➔" at bounding box center [662, 217] width 36 height 20
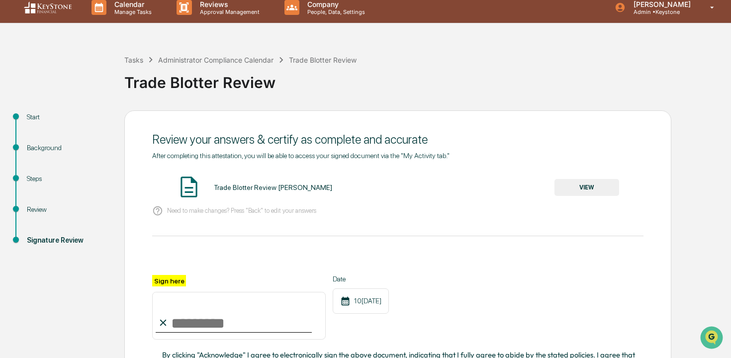
click at [259, 327] on input "Sign here" at bounding box center [239, 316] width 174 height 48
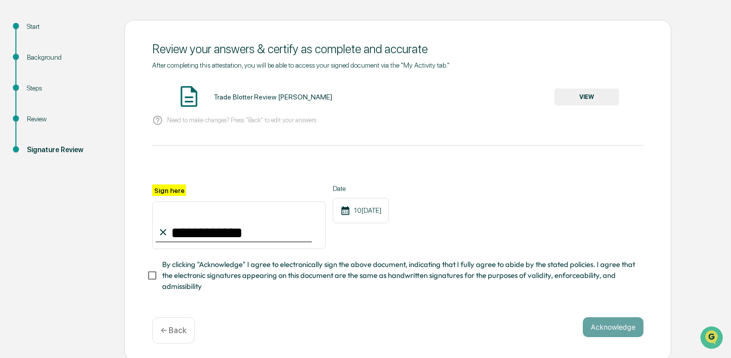
scroll to position [99, 0]
type input "**********"
click at [590, 102] on button "VIEW" at bounding box center [586, 96] width 65 height 17
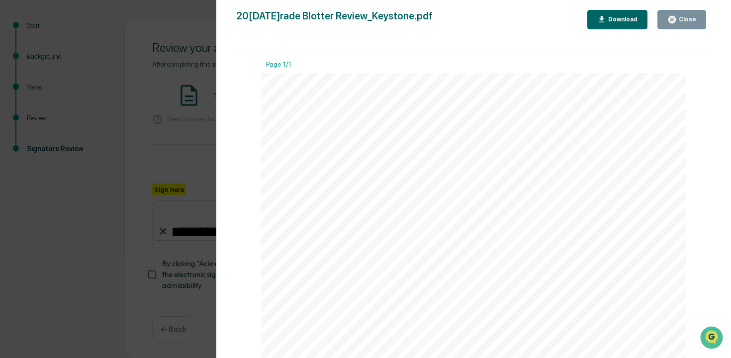
click at [696, 24] on div "Close" at bounding box center [681, 19] width 29 height 9
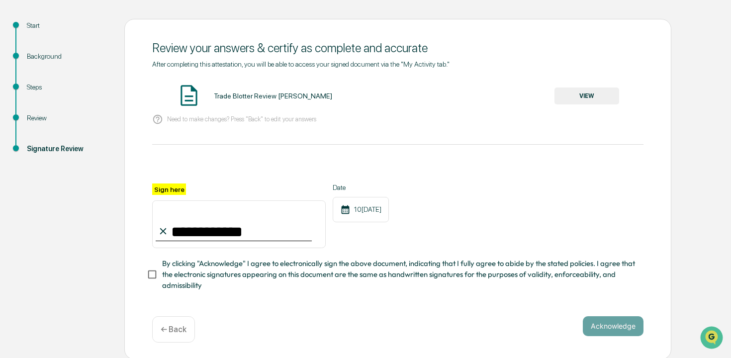
click at [337, 276] on span "By clicking "Acknowledge" I agree to electronically sign the above document, in…" at bounding box center [398, 274] width 473 height 33
click at [601, 318] on button "Acknowledge" at bounding box center [613, 326] width 61 height 20
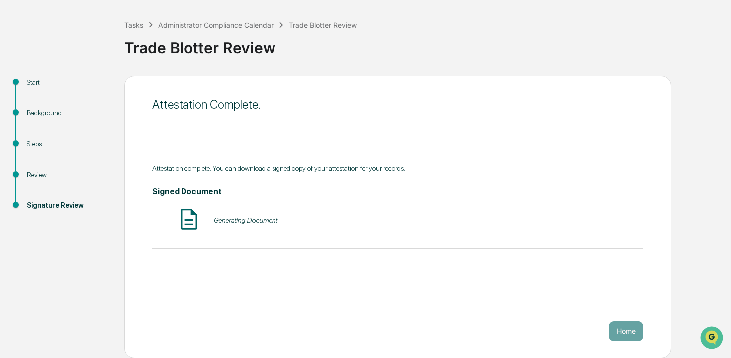
scroll to position [43, 0]
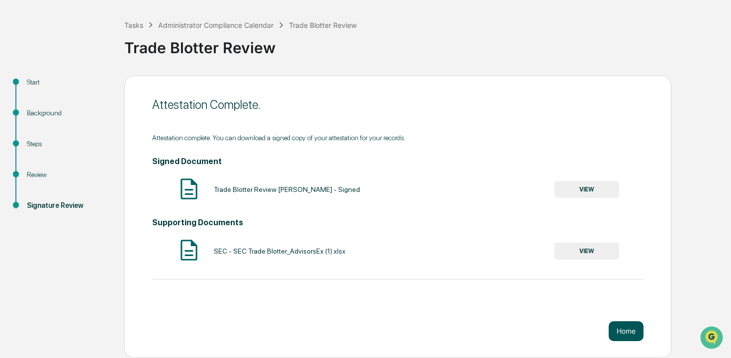
click at [627, 332] on button "Home" at bounding box center [626, 331] width 35 height 20
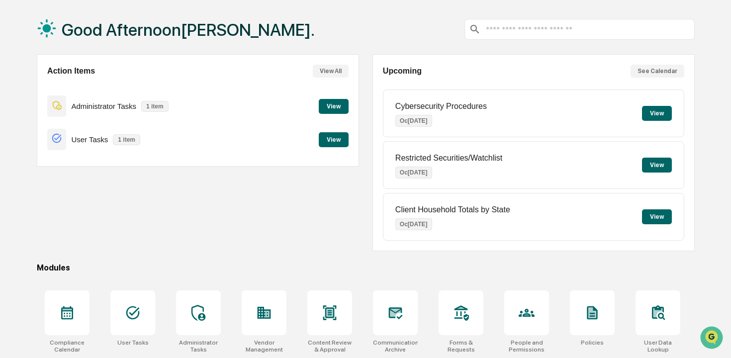
click at [332, 109] on button "View" at bounding box center [334, 106] width 30 height 15
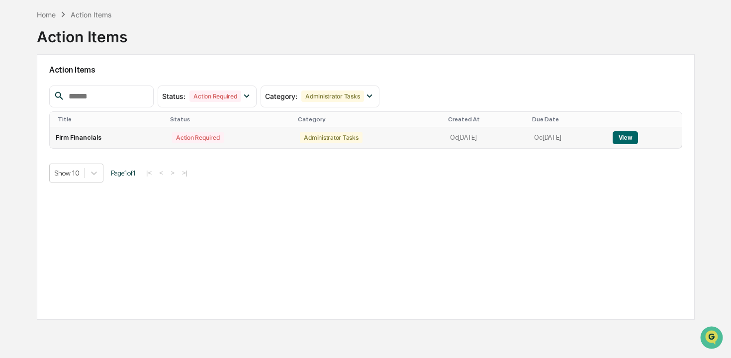
click at [633, 132] on button "View" at bounding box center [625, 137] width 25 height 13
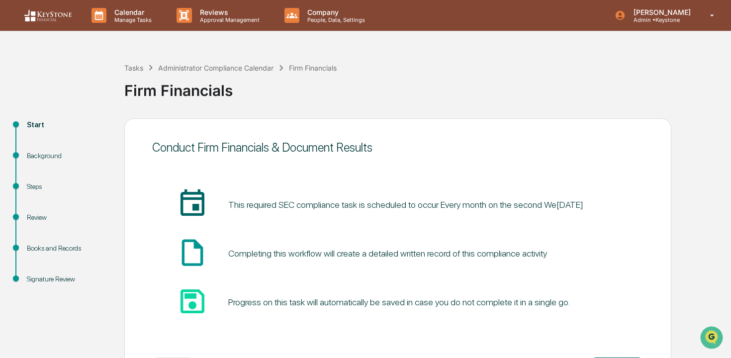
scroll to position [43, 0]
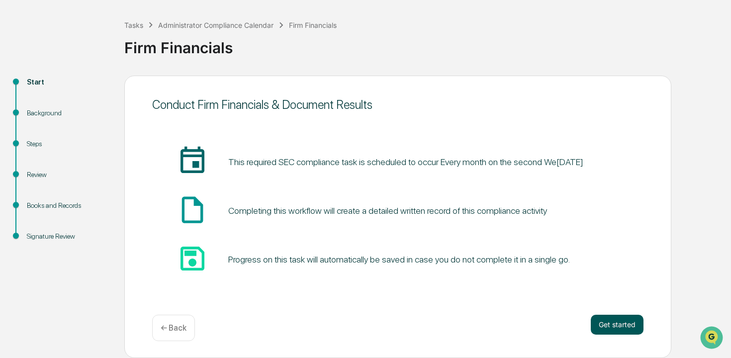
click at [627, 325] on button "Get started" at bounding box center [617, 325] width 53 height 20
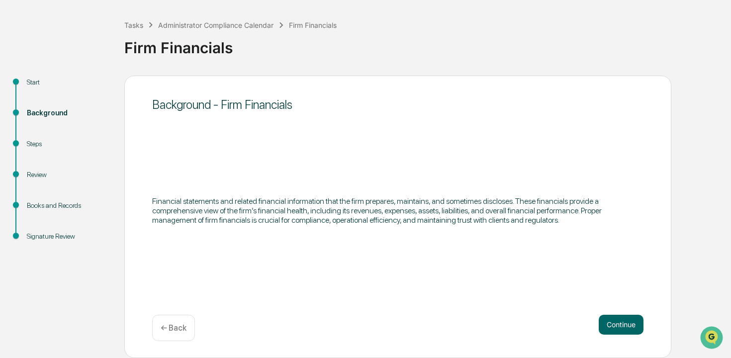
click at [627, 325] on button "Continue" at bounding box center [621, 325] width 45 height 20
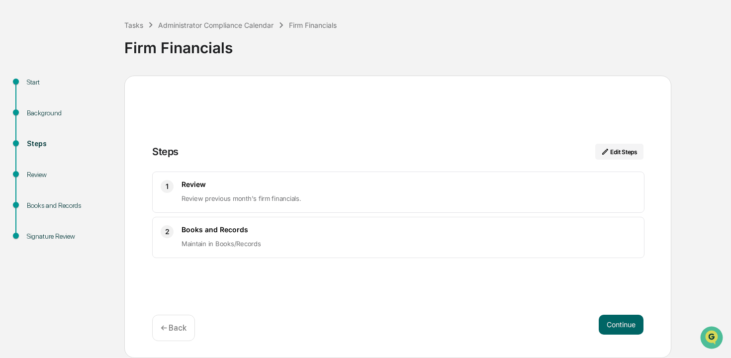
click at [627, 325] on button "Continue" at bounding box center [621, 325] width 45 height 20
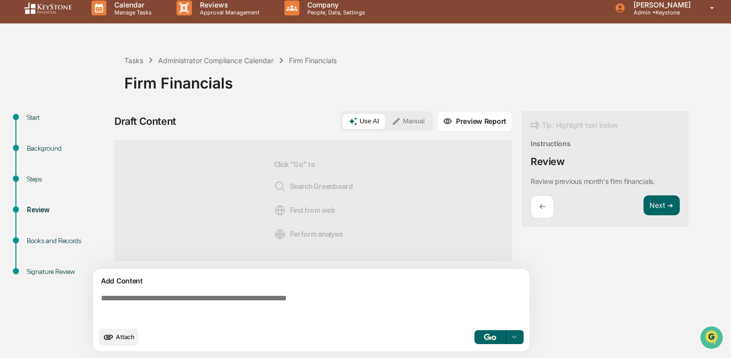
scroll to position [8, 0]
click at [125, 336] on span "Attach" at bounding box center [125, 336] width 18 height 7
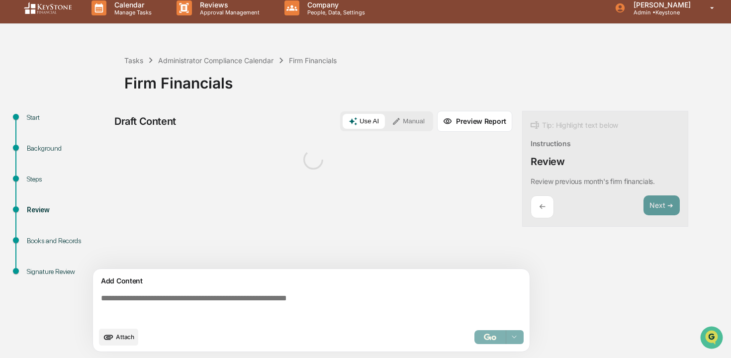
click at [116, 337] on span "Attach" at bounding box center [125, 336] width 18 height 7
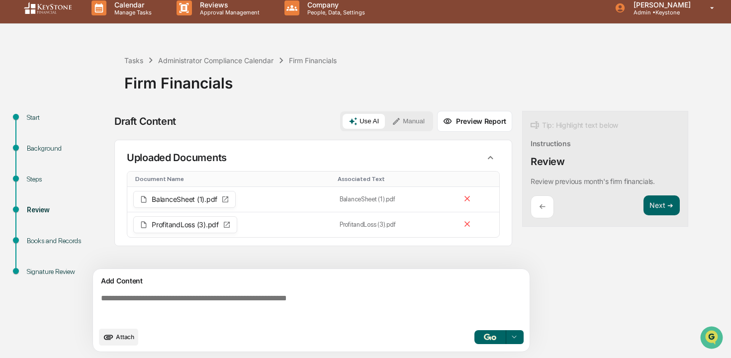
click at [488, 342] on button "button" at bounding box center [490, 337] width 32 height 14
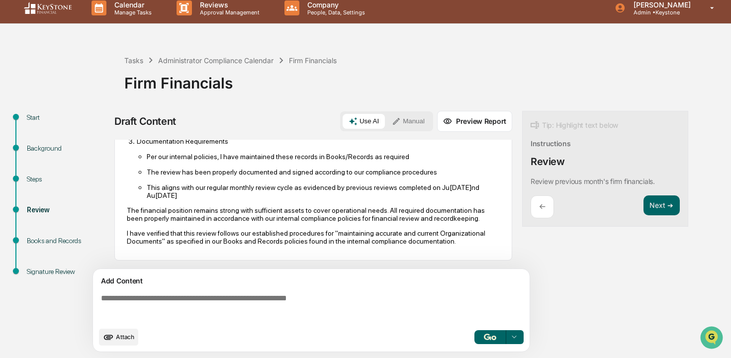
scroll to position [404, 0]
click at [662, 203] on button "Next ➔" at bounding box center [662, 205] width 36 height 20
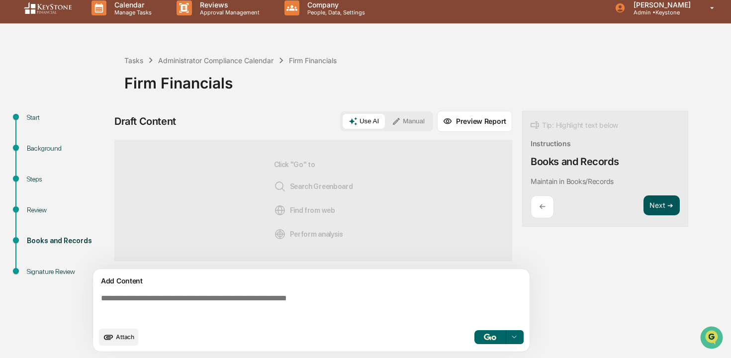
scroll to position [0, 0]
click at [482, 335] on button "button" at bounding box center [490, 337] width 32 height 14
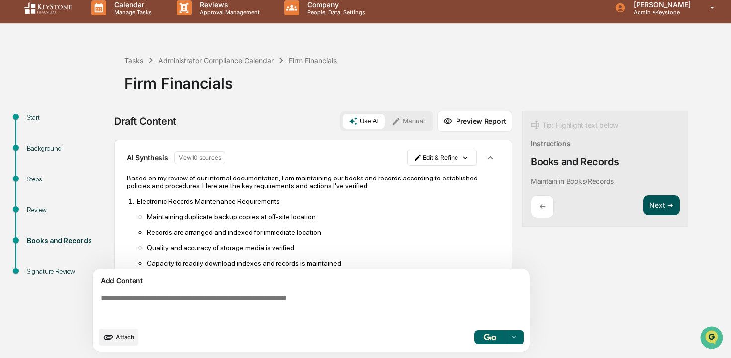
click at [653, 202] on button "Next ➔" at bounding box center [662, 205] width 36 height 20
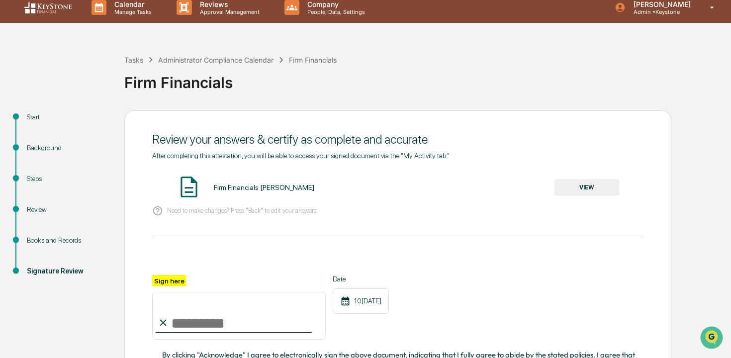
click at [271, 329] on input "Sign here" at bounding box center [239, 316] width 174 height 48
type input "**********"
click at [577, 189] on button "VIEW" at bounding box center [586, 187] width 65 height 17
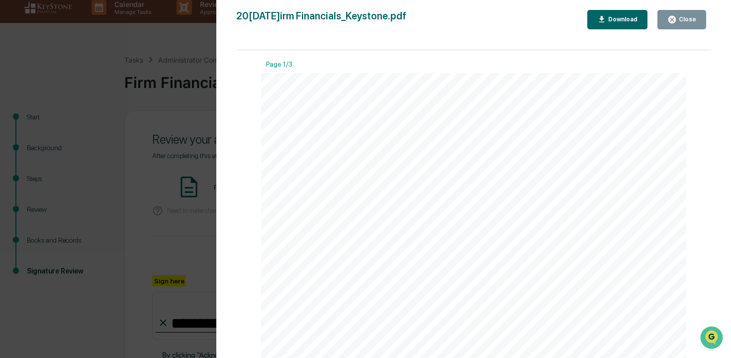
click at [699, 15] on button "Close" at bounding box center [681, 19] width 49 height 19
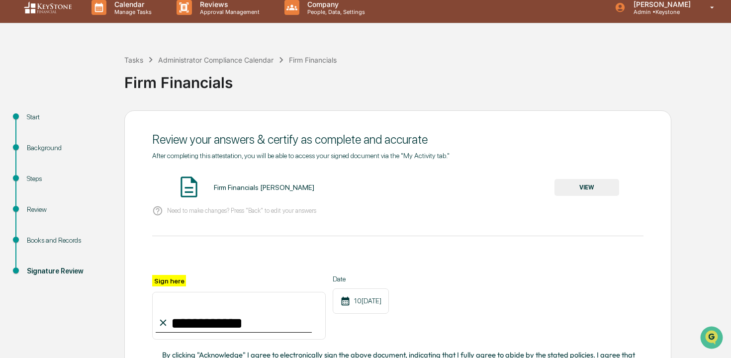
scroll to position [100, 0]
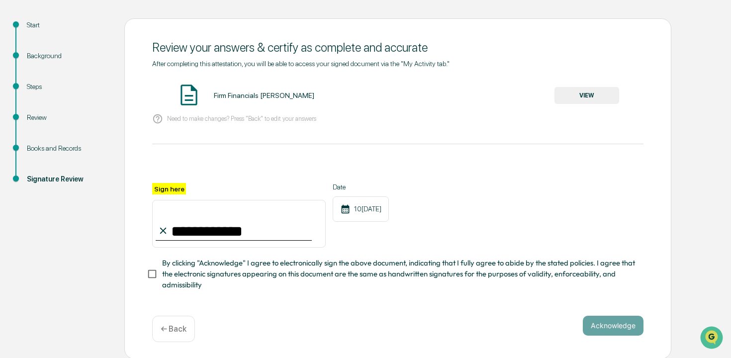
click at [526, 273] on span "By clicking "Acknowledge" I agree to electronically sign the above document, in…" at bounding box center [398, 274] width 473 height 33
click at [601, 327] on button "Acknowledge" at bounding box center [613, 326] width 61 height 20
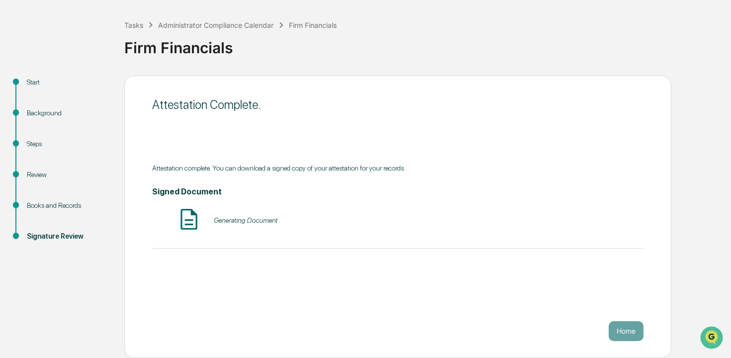
scroll to position [43, 0]
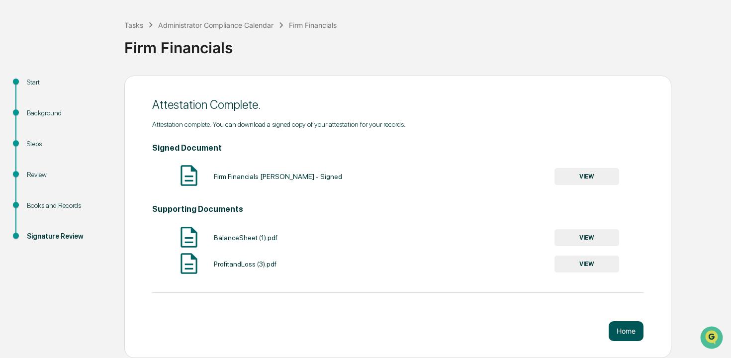
click at [629, 328] on button "Home" at bounding box center [626, 331] width 35 height 20
